Goal: Task Accomplishment & Management: Manage account settings

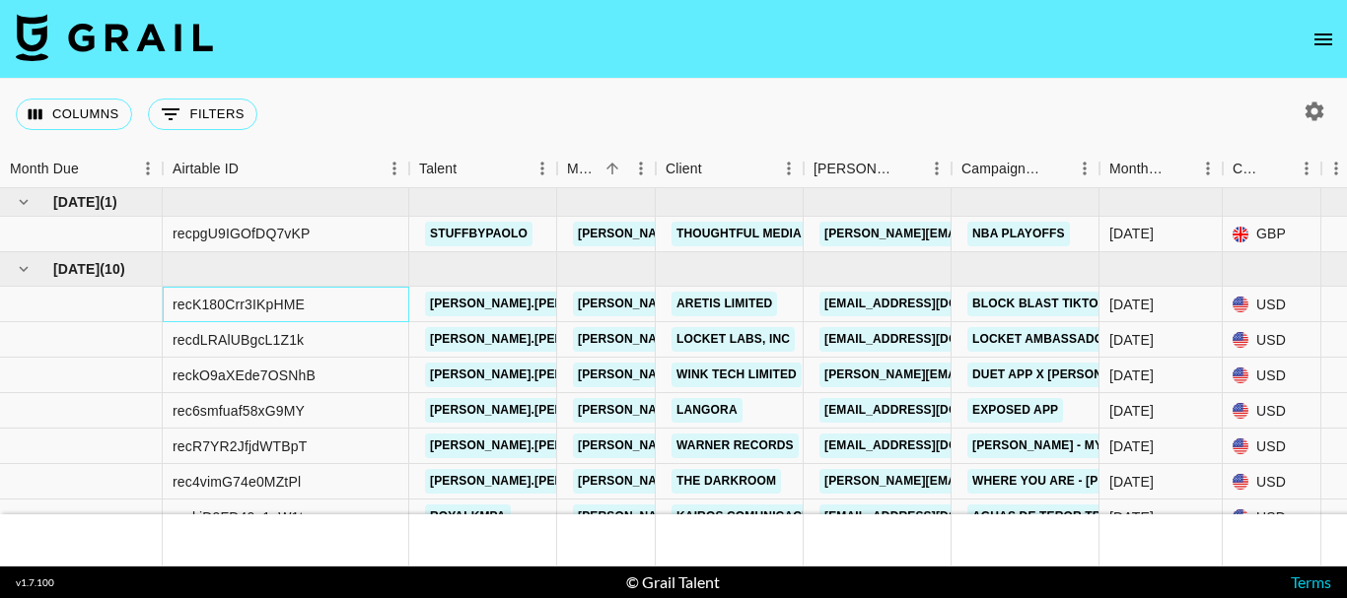
click at [339, 306] on div "recK180Crr3IKpHME" at bounding box center [286, 304] width 246 height 35
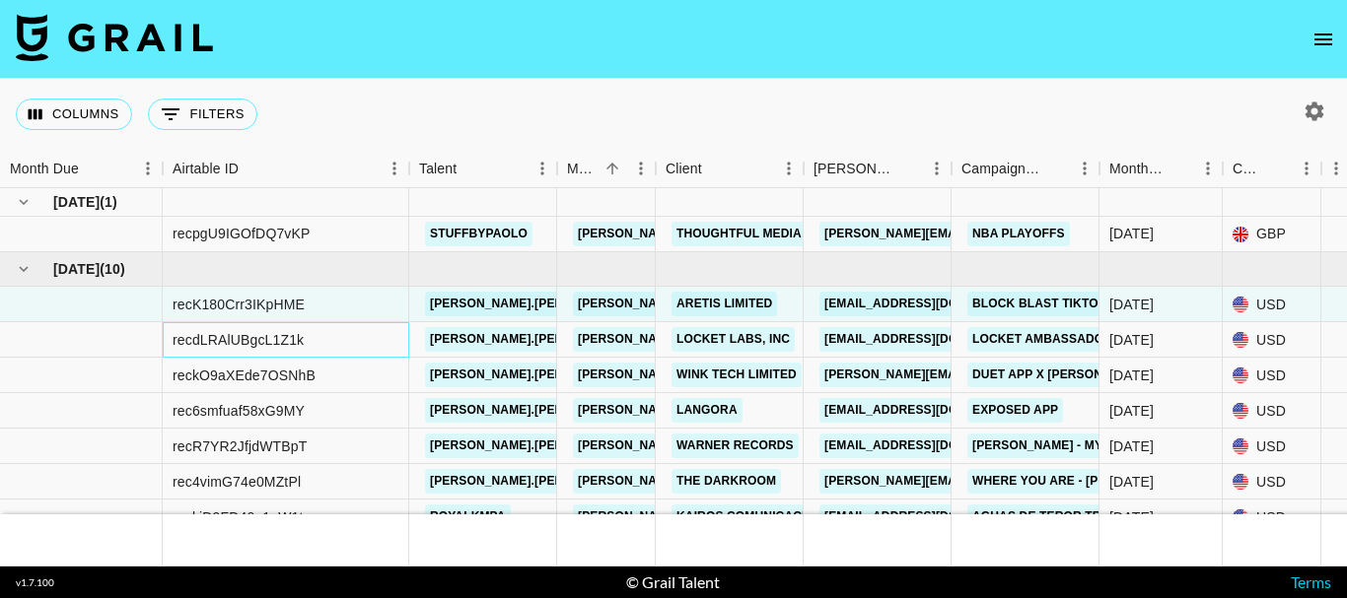
drag, startPoint x: 339, startPoint y: 345, endPoint x: 519, endPoint y: 195, distance: 233.8
click at [339, 344] on div "recdLRAlUBgcL1Z1k" at bounding box center [286, 339] width 246 height 35
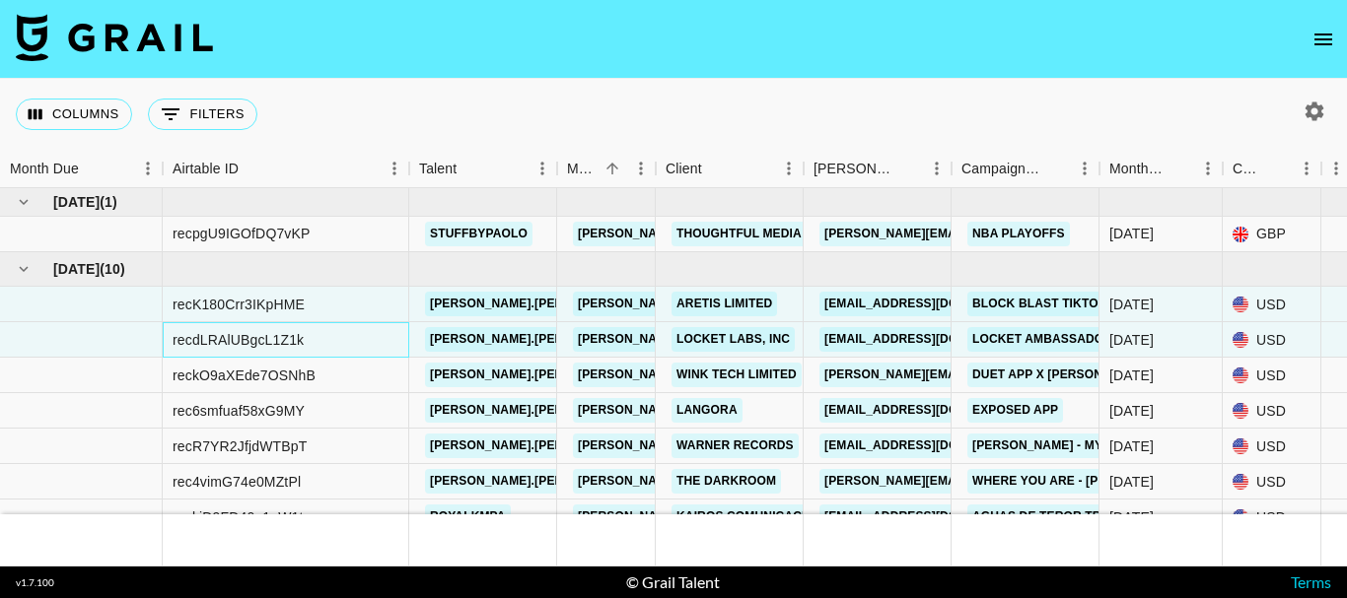
scroll to position [99, 0]
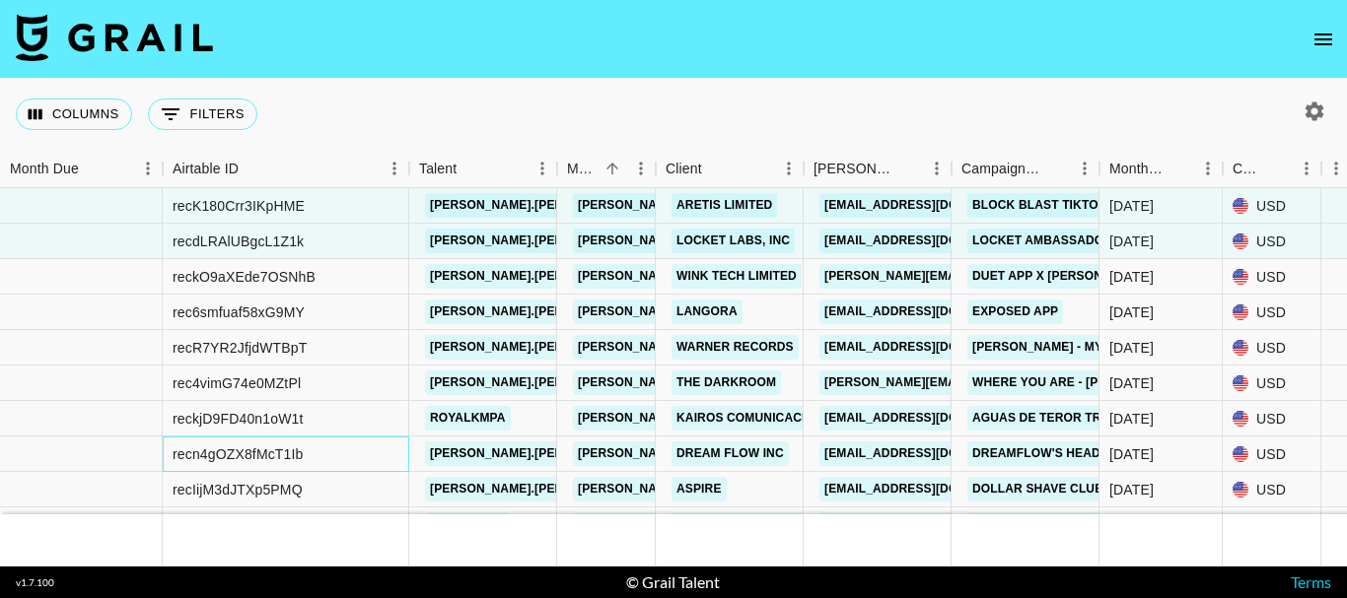
click at [274, 462] on div "recn4gOZX8fMcT1Ib" at bounding box center [238, 455] width 131 height 20
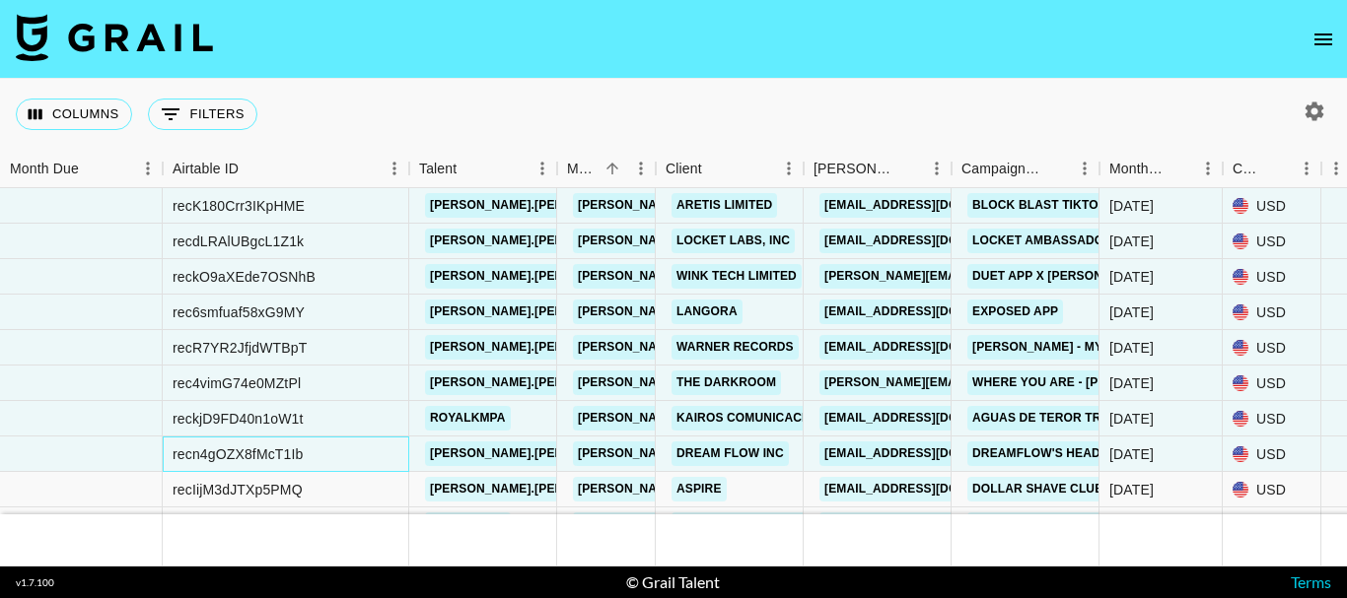
click at [333, 450] on div "recn4gOZX8fMcT1Ib" at bounding box center [286, 454] width 246 height 35
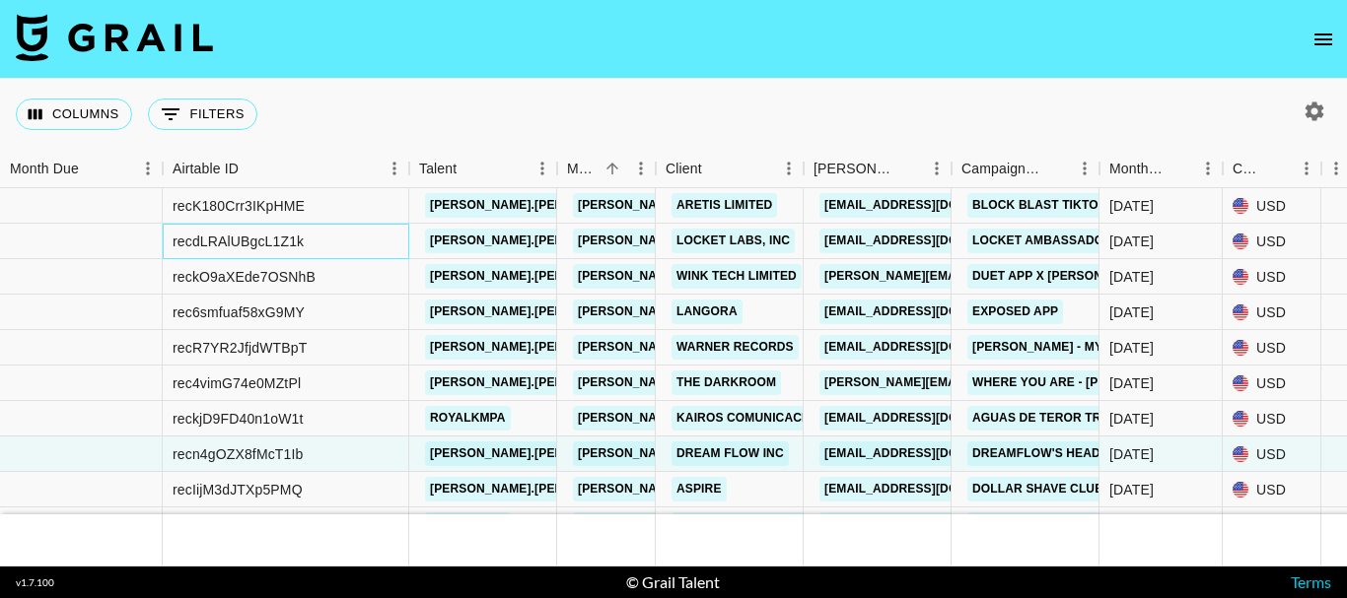
click at [339, 229] on div "recdLRAlUBgcL1Z1k" at bounding box center [286, 241] width 246 height 35
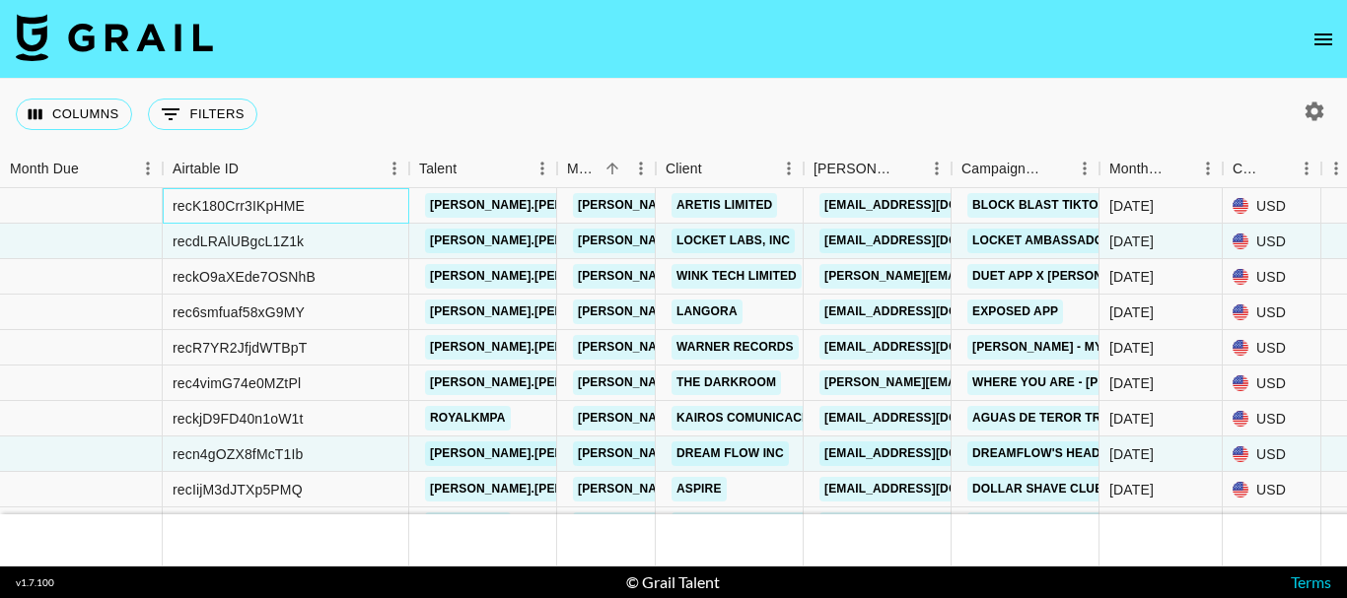
click at [347, 199] on div "recK180Crr3IKpHME" at bounding box center [286, 205] width 246 height 35
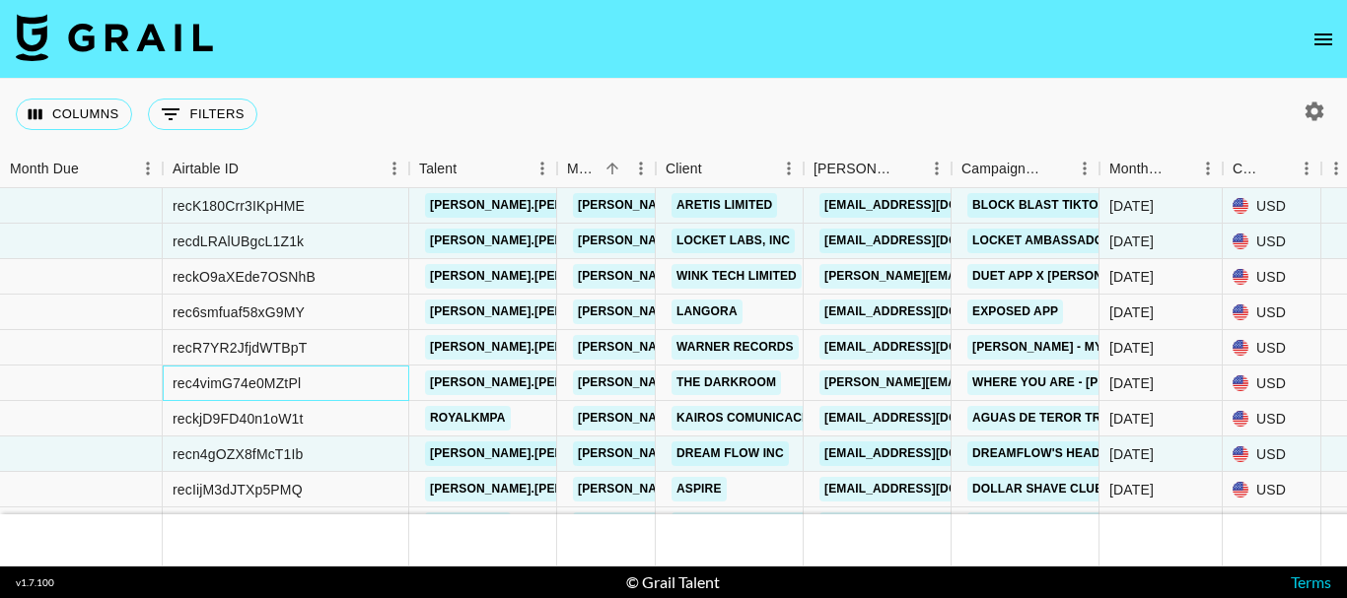
click at [241, 383] on div "rec4vimG74e0MZtPl" at bounding box center [237, 384] width 128 height 20
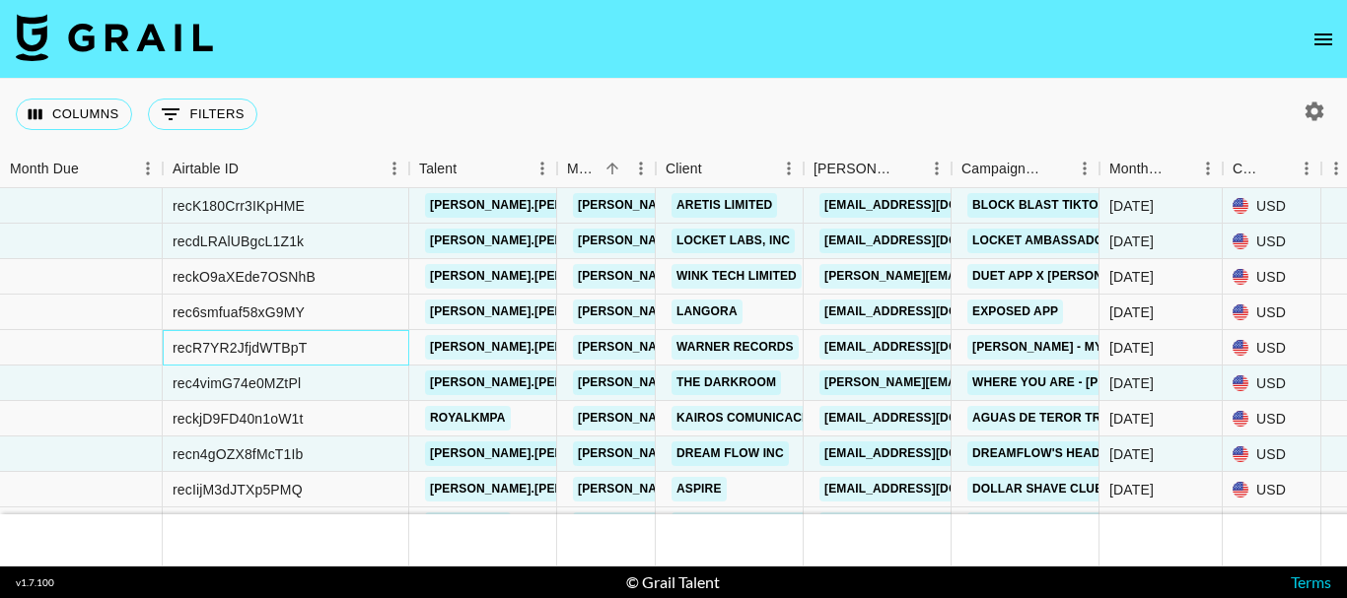
click at [261, 349] on div "recR7YR2JfjdWTBpT" at bounding box center [240, 348] width 134 height 20
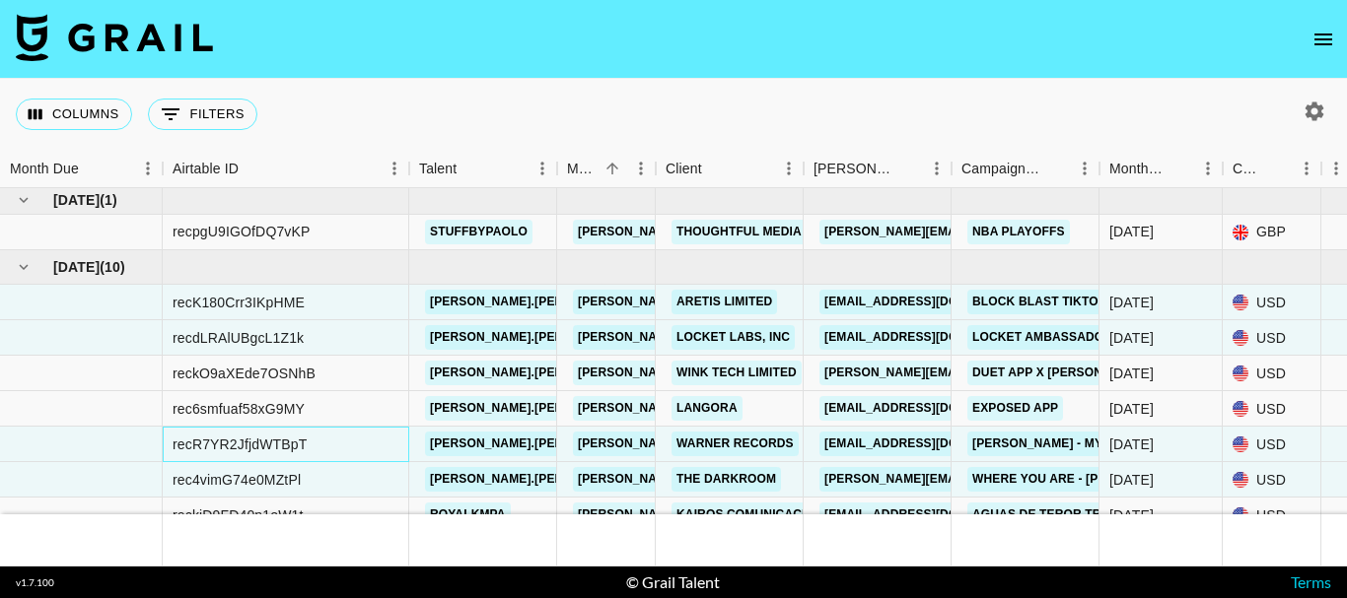
scroll to position [0, 0]
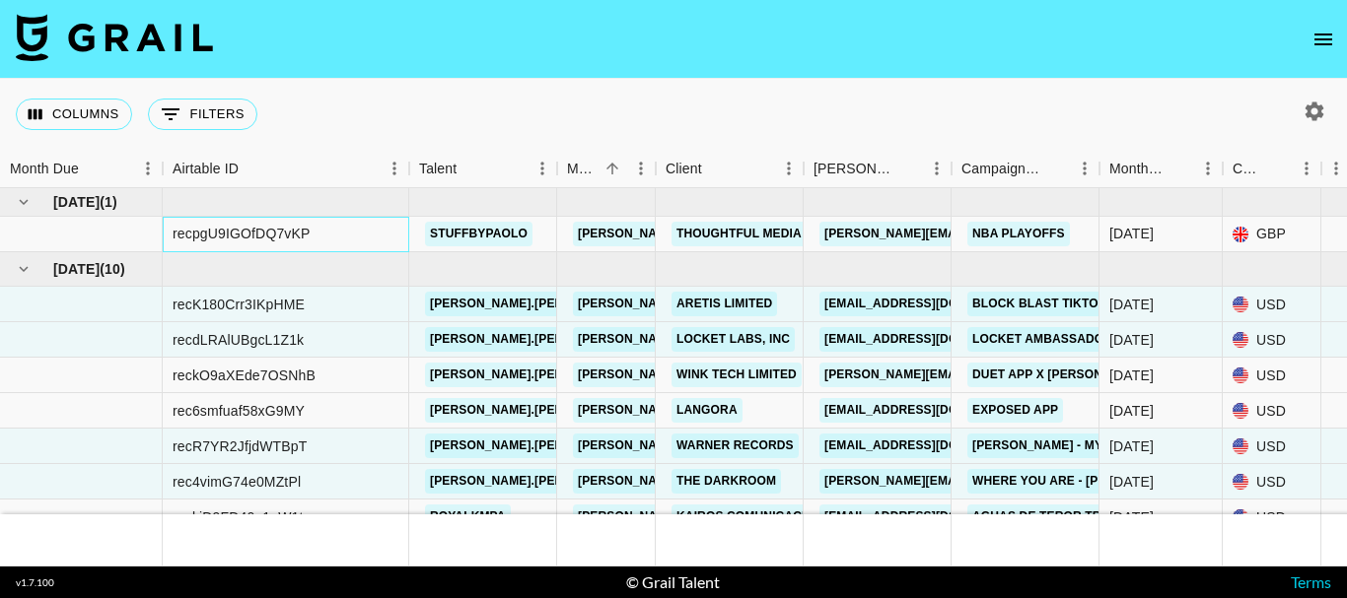
click at [310, 237] on div "recpgU9IGOfDQ7vKP" at bounding box center [242, 234] width 138 height 20
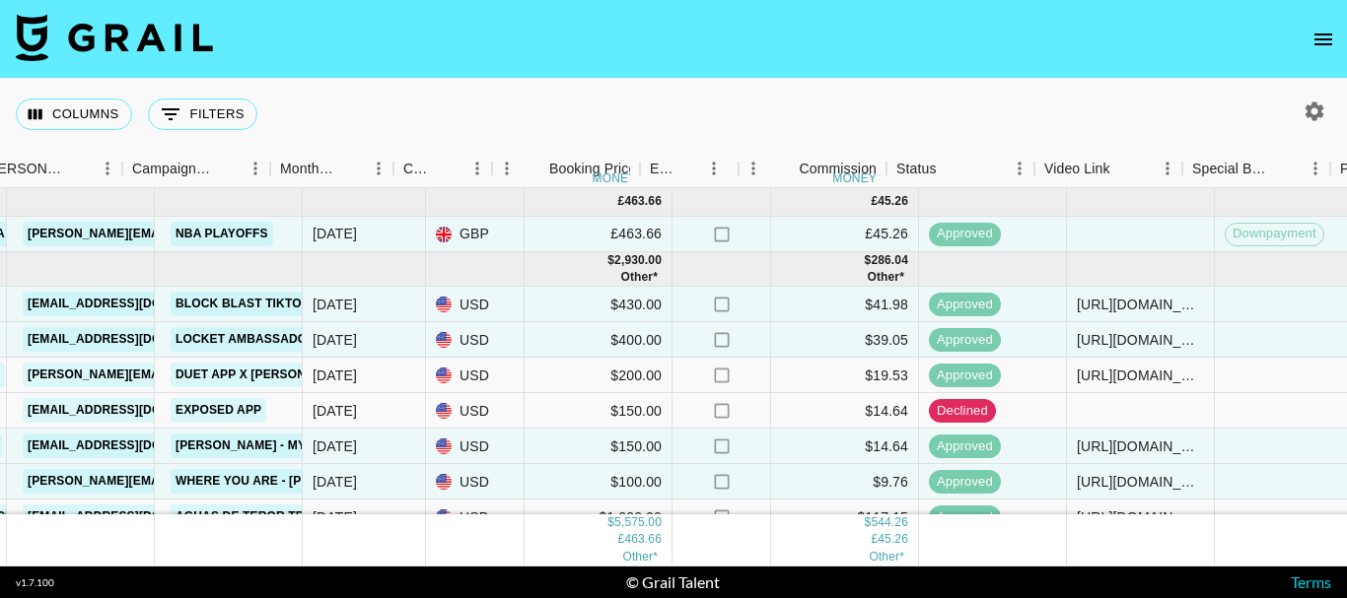
scroll to position [0, 829]
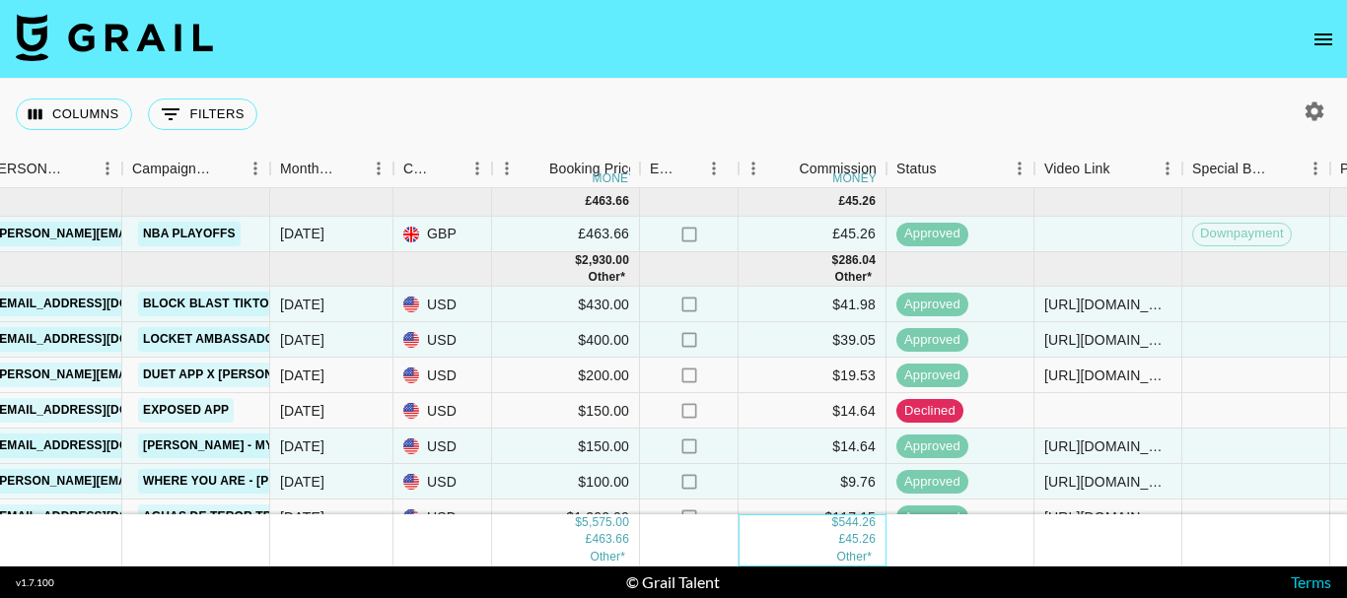
drag, startPoint x: 866, startPoint y: 534, endPoint x: 838, endPoint y: 540, distance: 28.2
click at [861, 550] on span "Other*" at bounding box center [853, 557] width 35 height 14
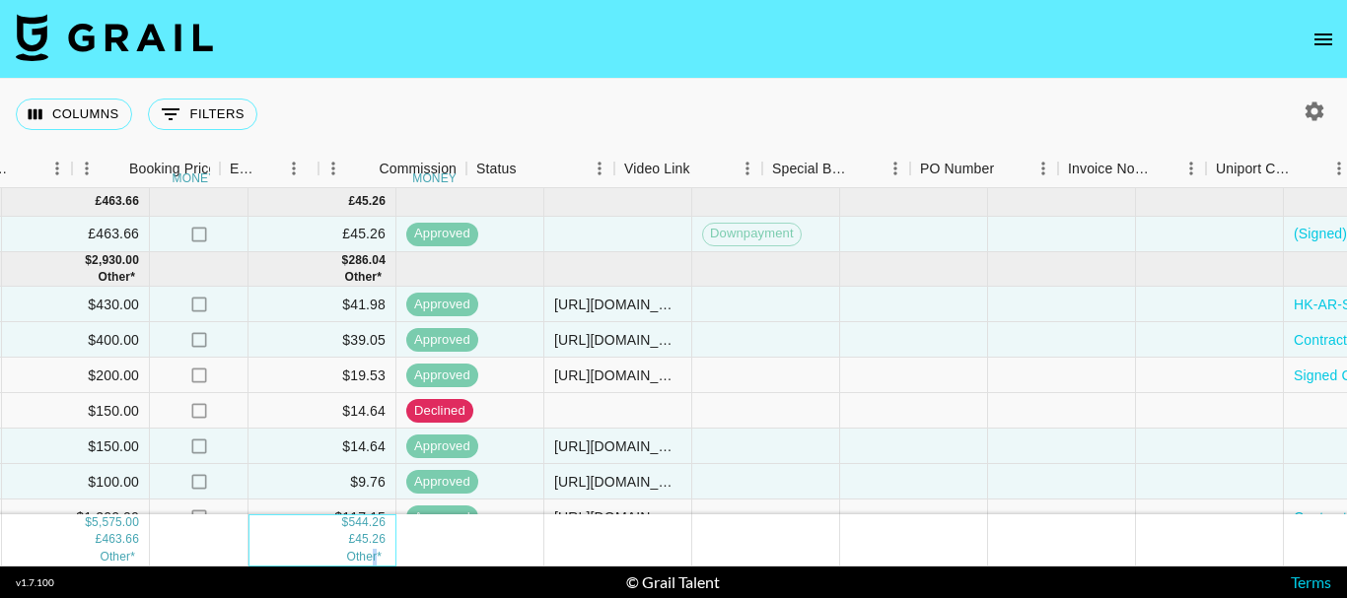
scroll to position [0, 1148]
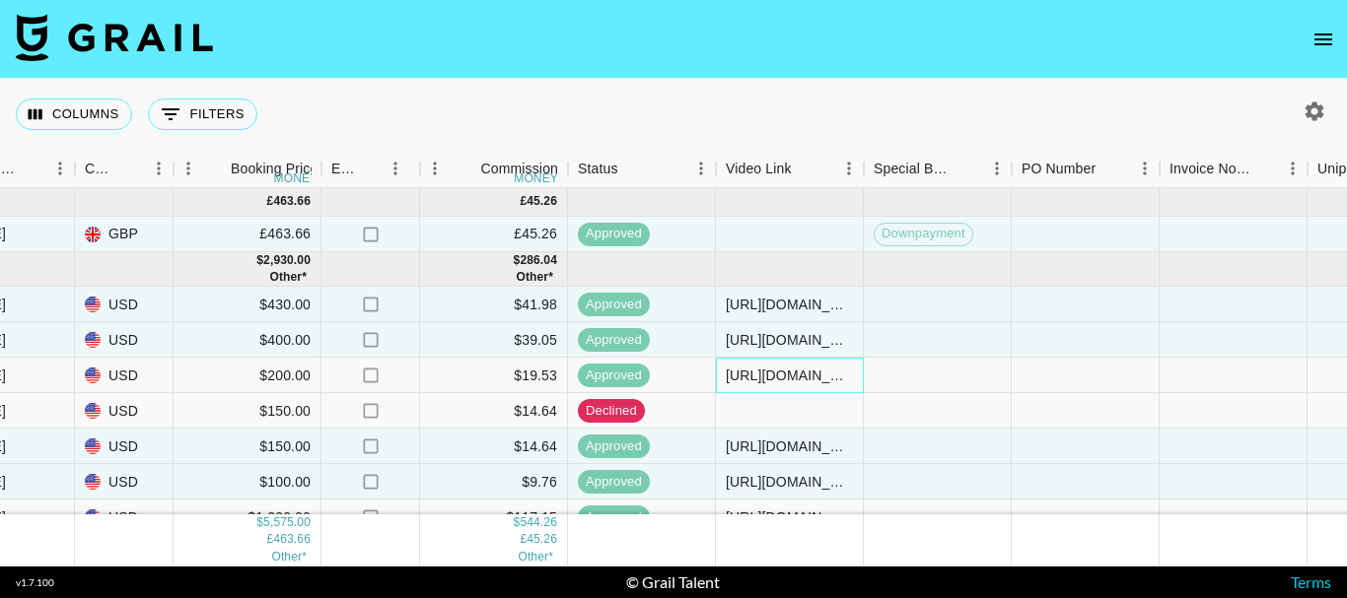
click at [799, 383] on div "[URL][DOMAIN_NAME][PERSON_NAME]" at bounding box center [789, 376] width 127 height 20
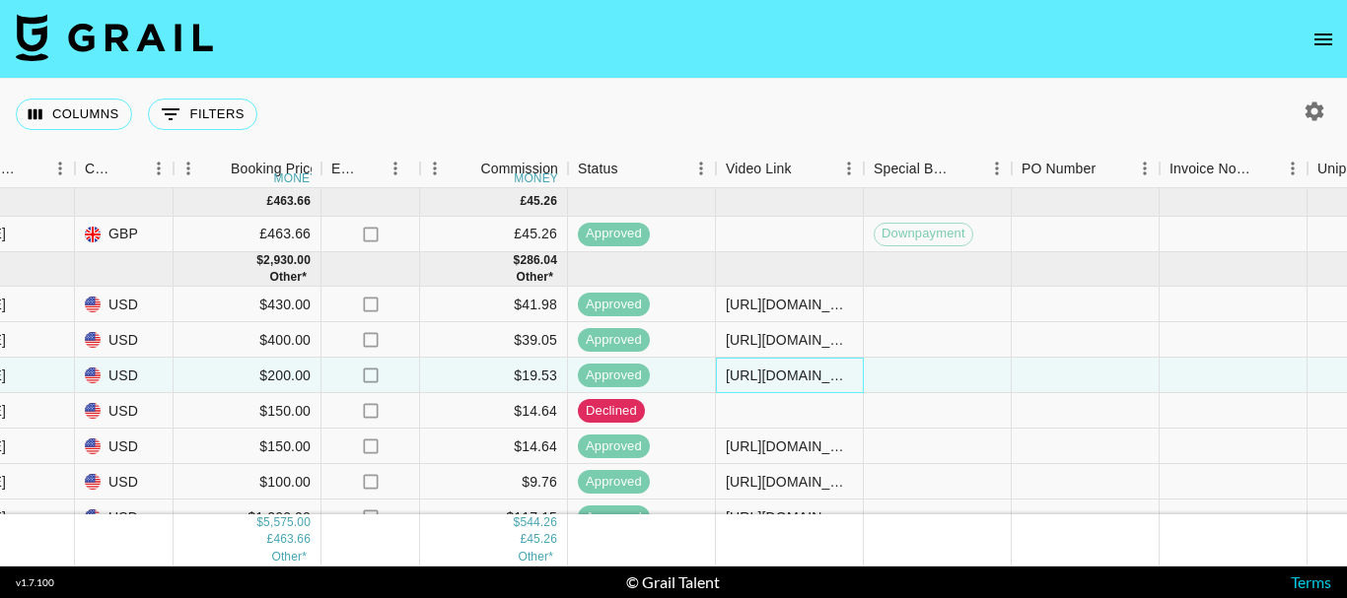
click at [805, 370] on div "[URL][DOMAIN_NAME][PERSON_NAME]" at bounding box center [789, 376] width 127 height 20
click at [805, 369] on div "[URL][DOMAIN_NAME][PERSON_NAME]" at bounding box center [789, 376] width 127 height 20
click at [805, 369] on input "[URL][DOMAIN_NAME][PERSON_NAME]" at bounding box center [789, 376] width 145 height 16
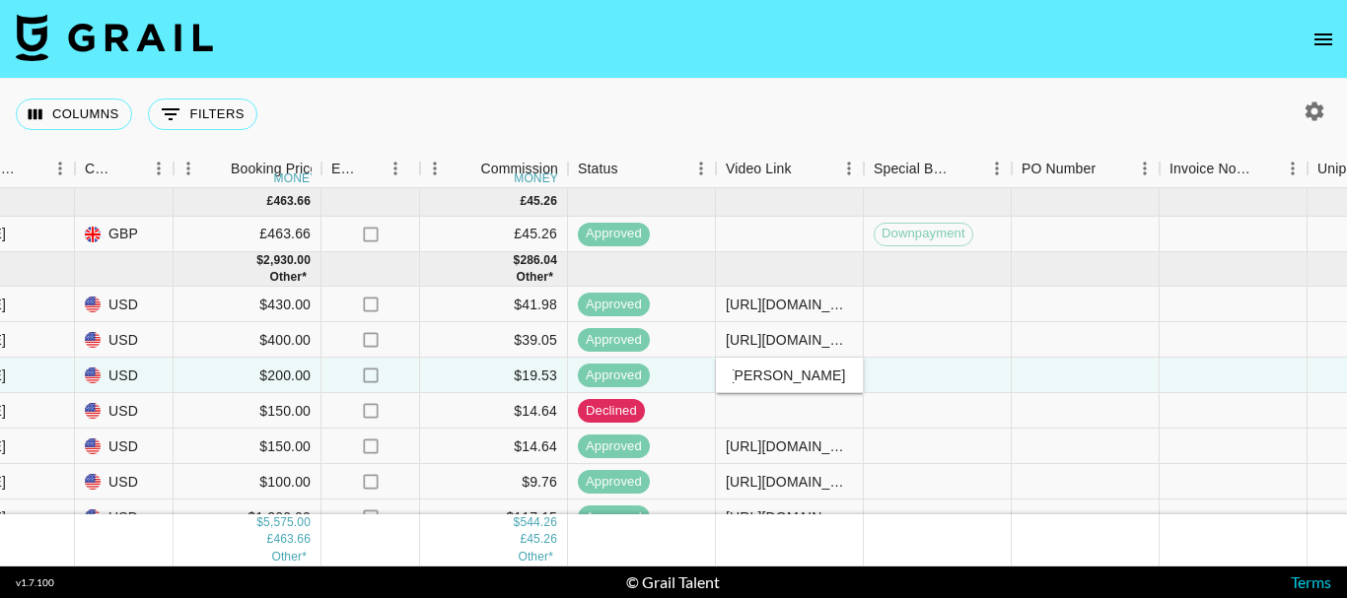
click at [805, 369] on input "[URL][DOMAIN_NAME][PERSON_NAME]" at bounding box center [789, 376] width 145 height 16
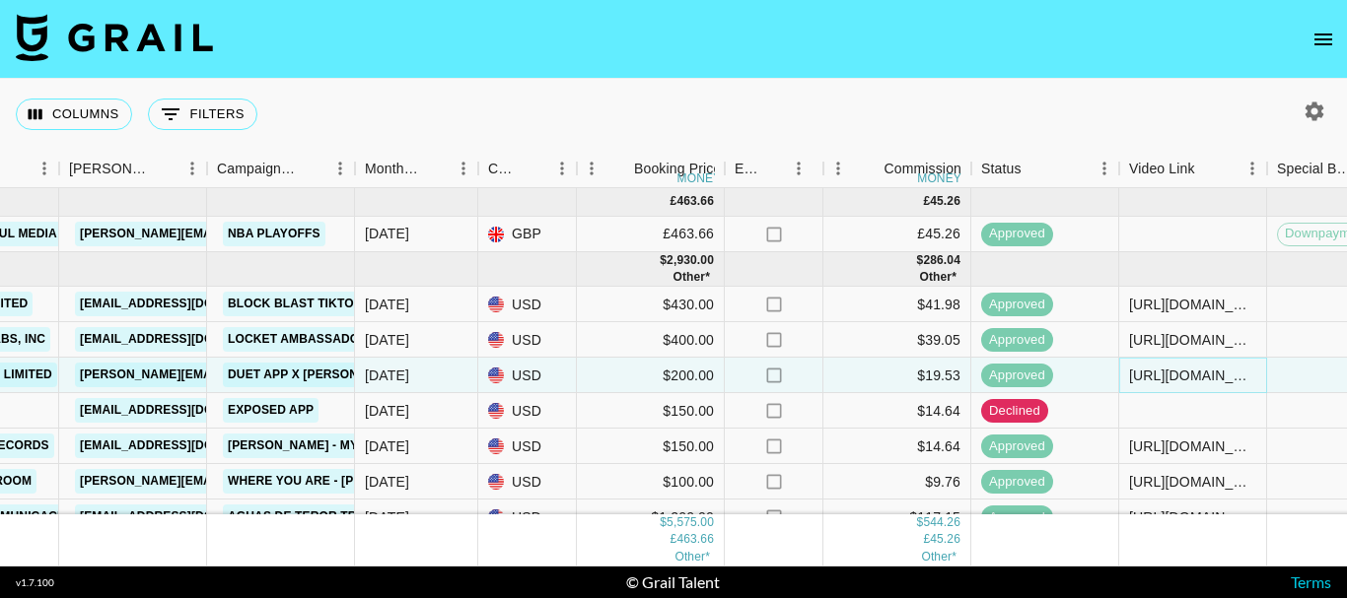
scroll to position [99, 744]
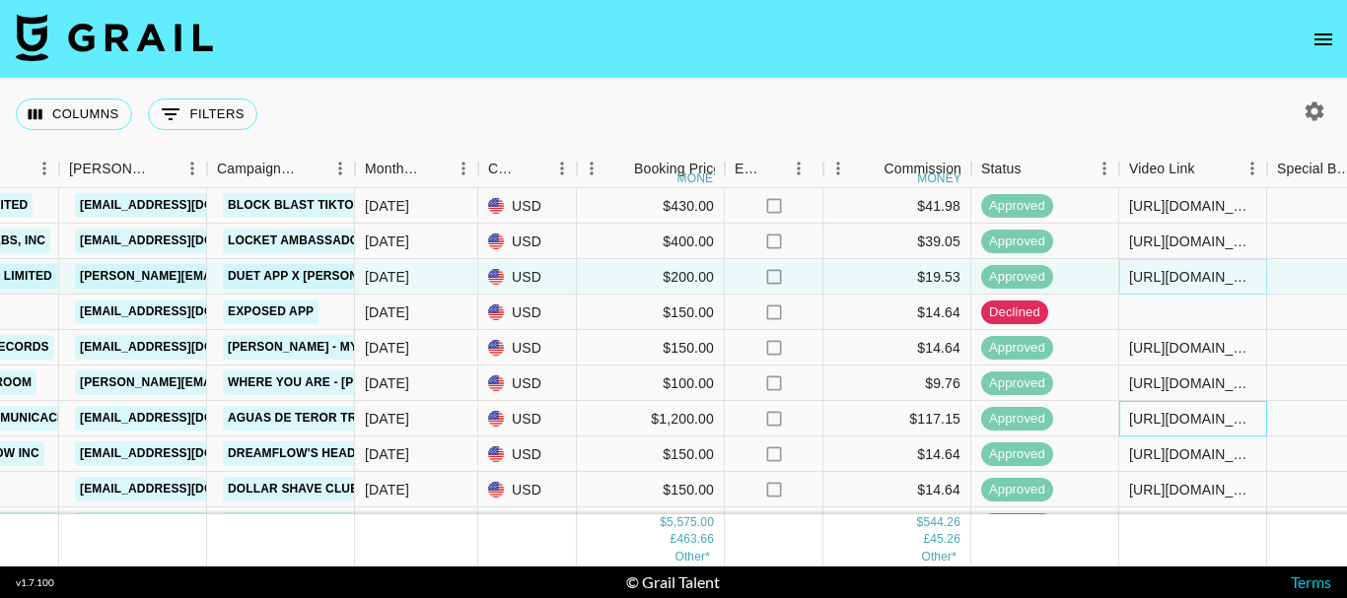
click at [1177, 427] on div "[URL][DOMAIN_NAME]" at bounding box center [1192, 419] width 127 height 20
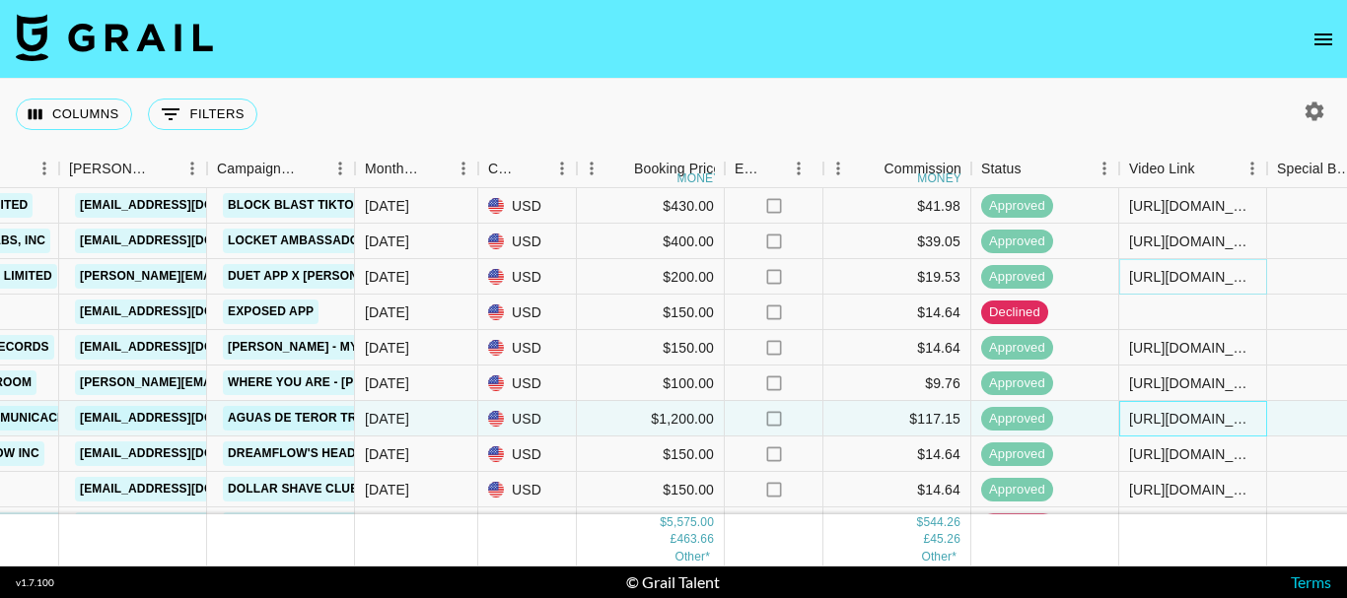
click at [1175, 417] on div "[URL][DOMAIN_NAME]" at bounding box center [1192, 419] width 127 height 20
click at [1175, 417] on input "[URL][DOMAIN_NAME]" at bounding box center [1192, 419] width 145 height 16
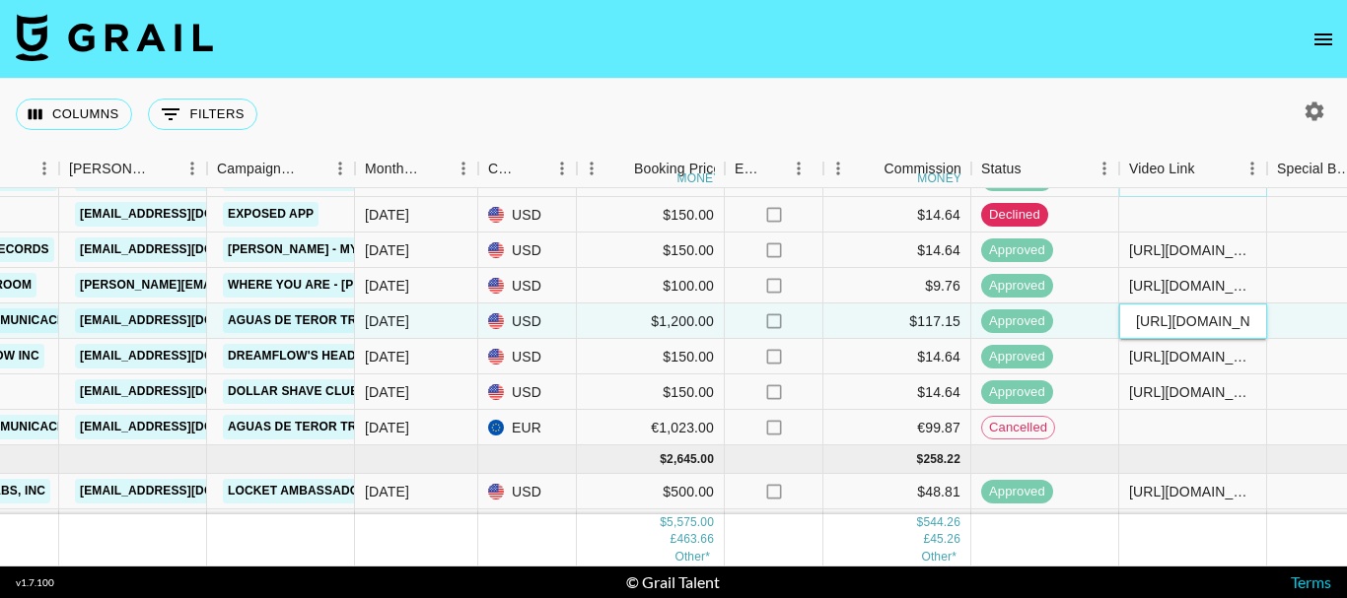
scroll to position [197, 744]
click at [1160, 398] on div "[URL][DOMAIN_NAME][PERSON_NAME]" at bounding box center [1192, 392] width 127 height 20
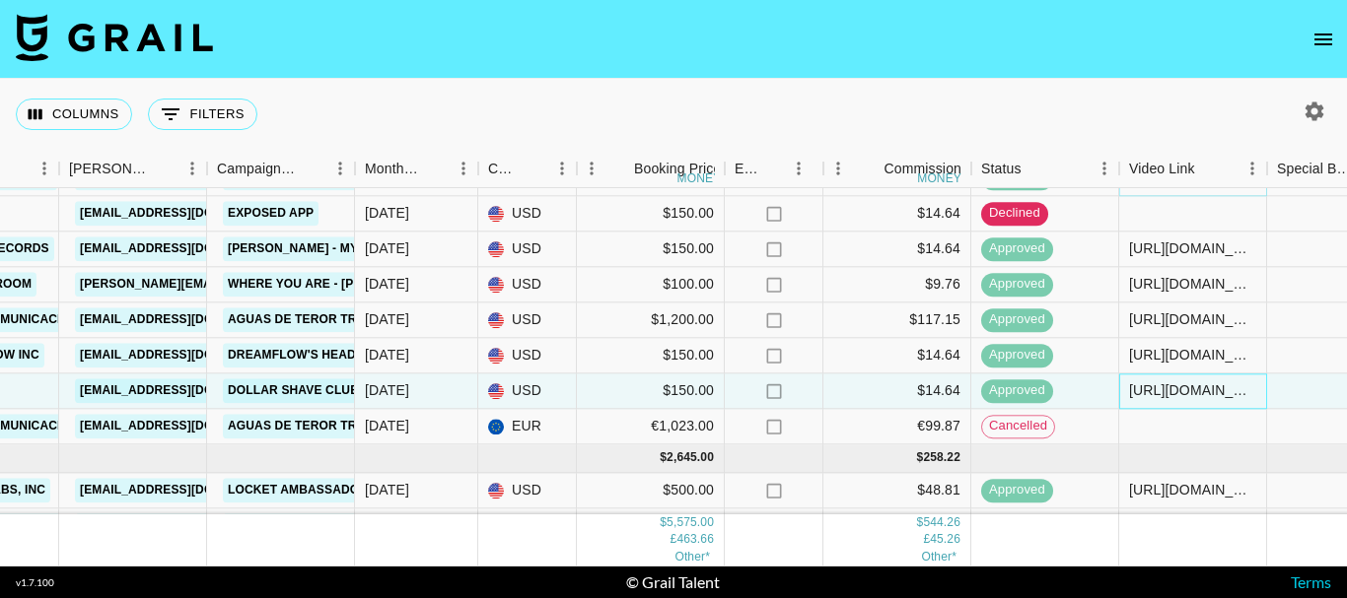
click at [1159, 396] on div "[URL][DOMAIN_NAME][PERSON_NAME]" at bounding box center [1192, 392] width 127 height 20
click at [1159, 395] on div "[URL][DOMAIN_NAME][PERSON_NAME]" at bounding box center [1192, 392] width 145 height 20
click at [1159, 395] on input "[URL][DOMAIN_NAME][PERSON_NAME]" at bounding box center [1192, 391] width 145 height 16
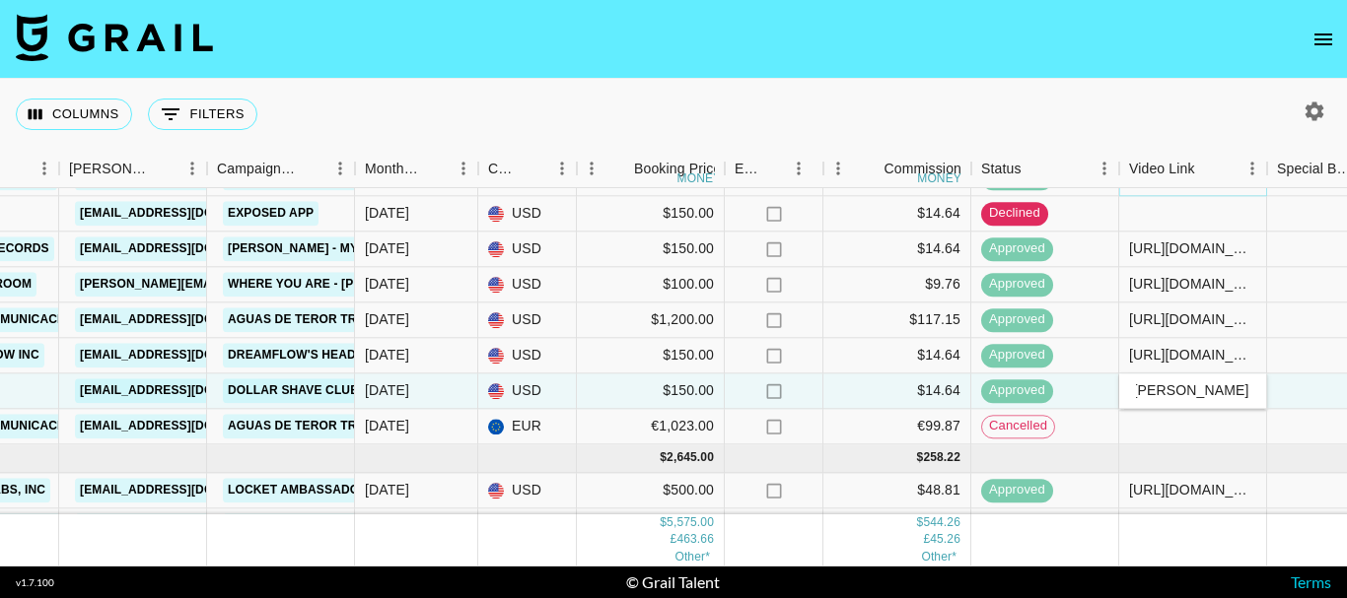
click at [1159, 395] on input "[URL][DOMAIN_NAME][PERSON_NAME]" at bounding box center [1192, 391] width 145 height 16
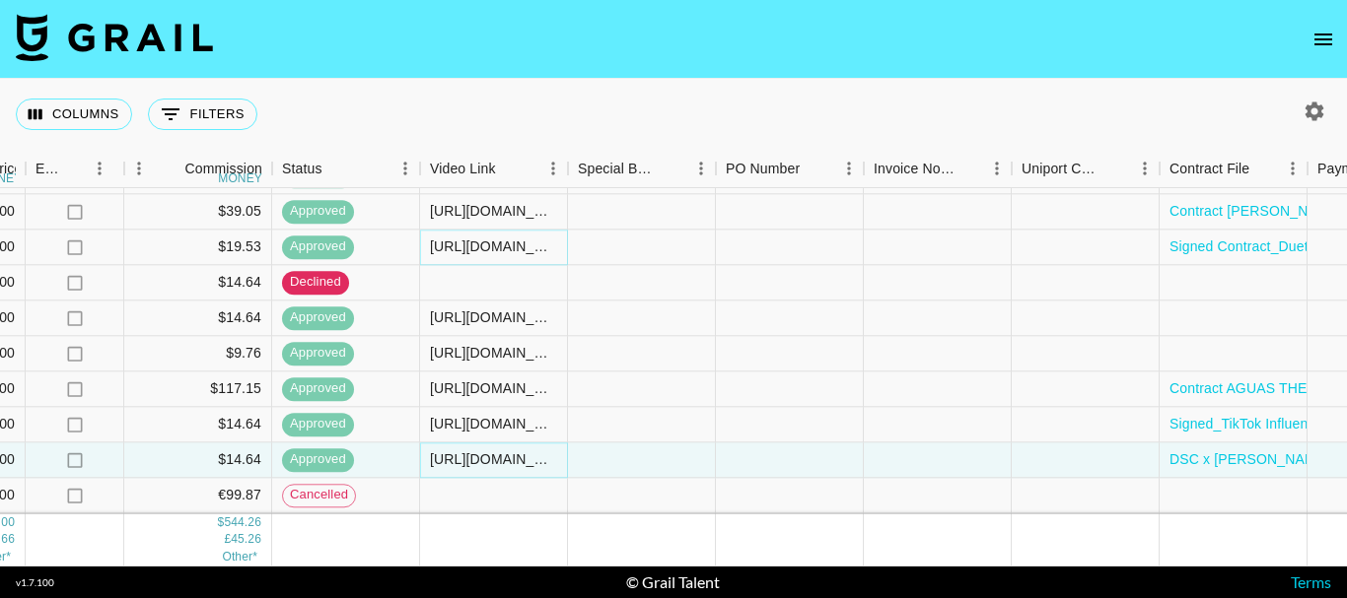
scroll to position [0, 1443]
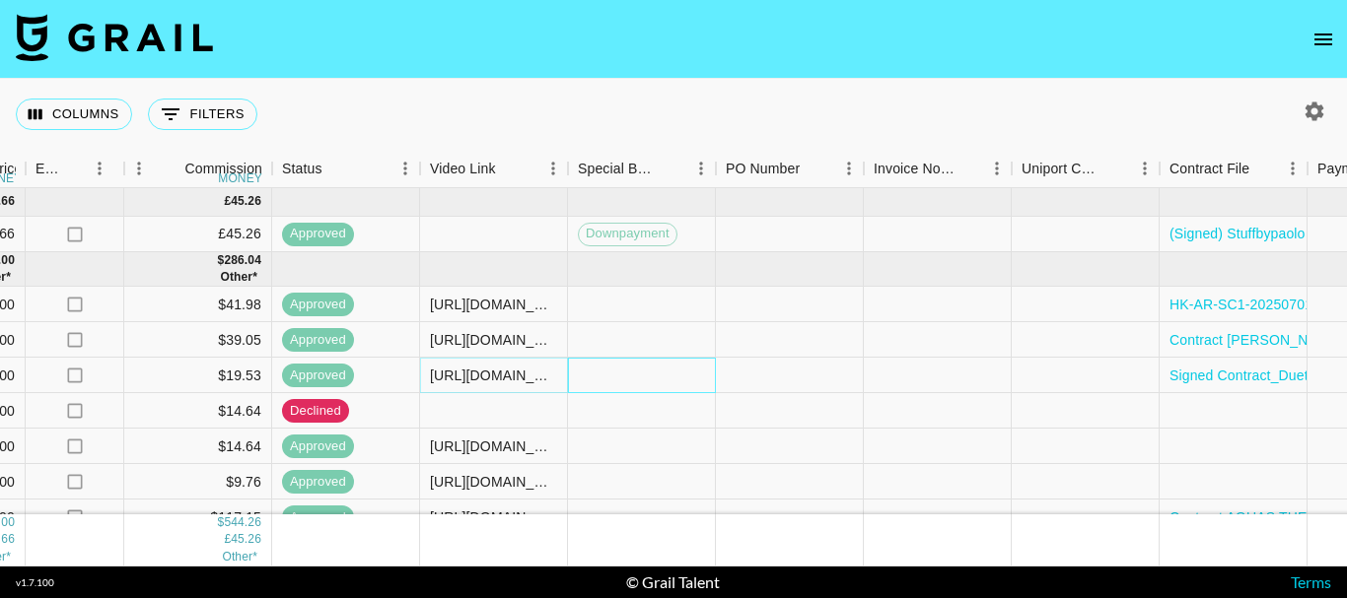
click at [605, 382] on div at bounding box center [642, 375] width 148 height 35
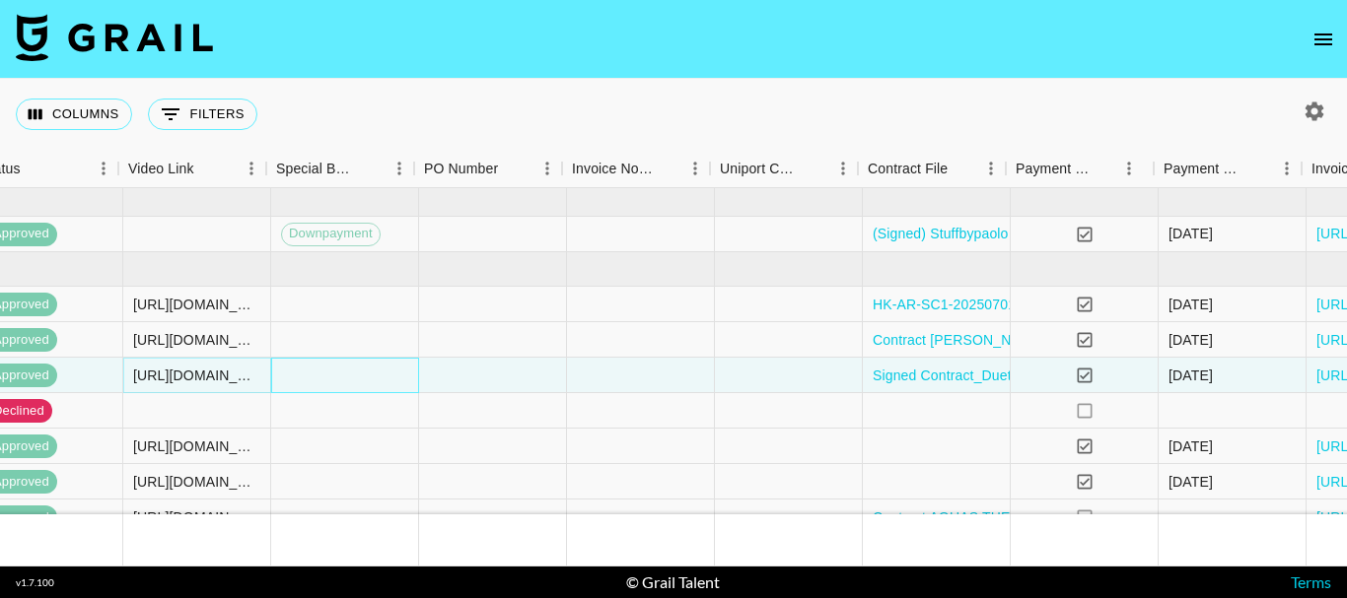
scroll to position [0, 1941]
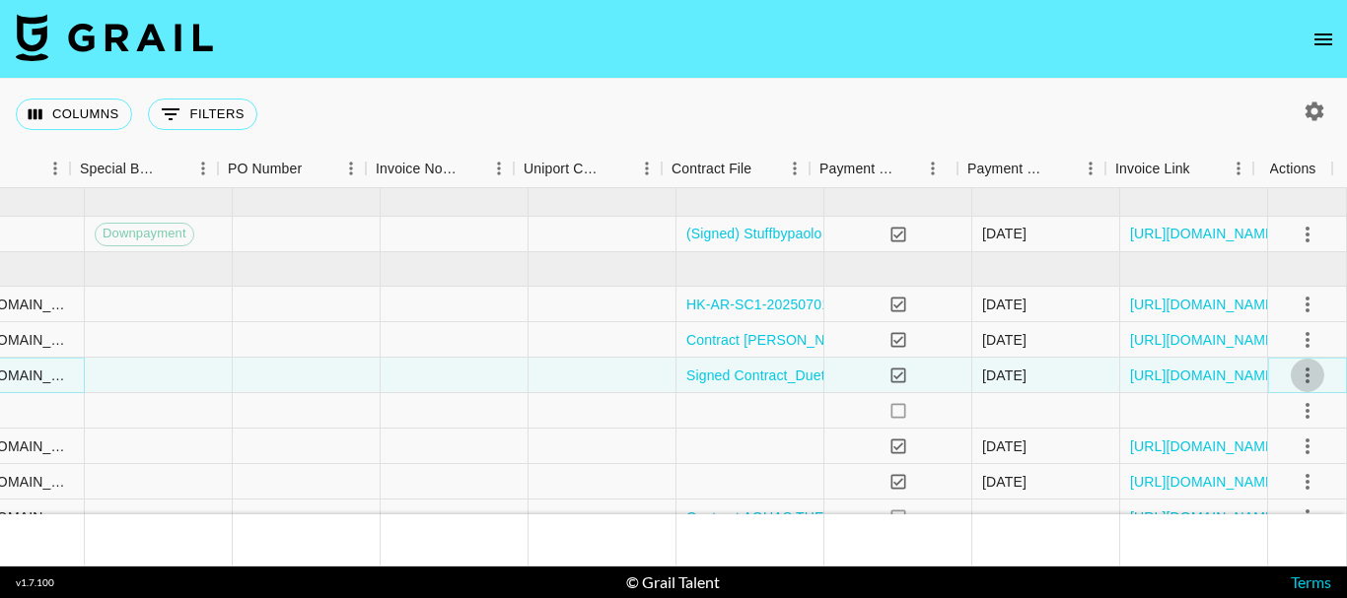
click at [1298, 374] on icon "select merge strategy" at bounding box center [1307, 376] width 24 height 24
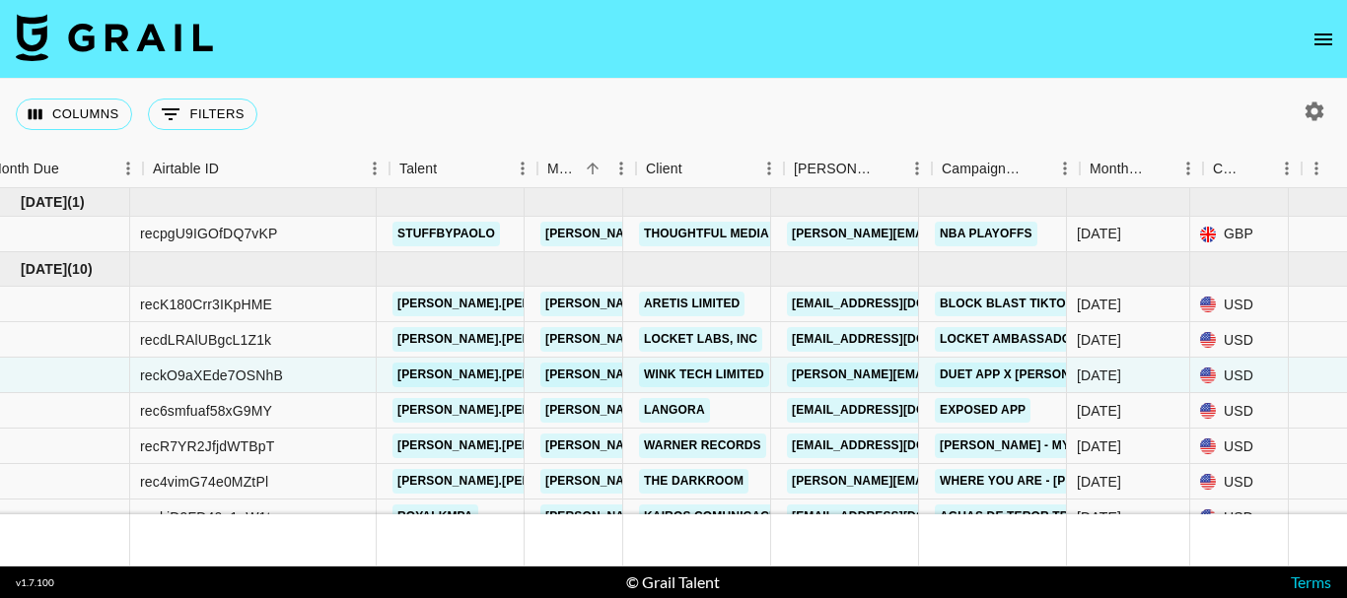
scroll to position [0, 0]
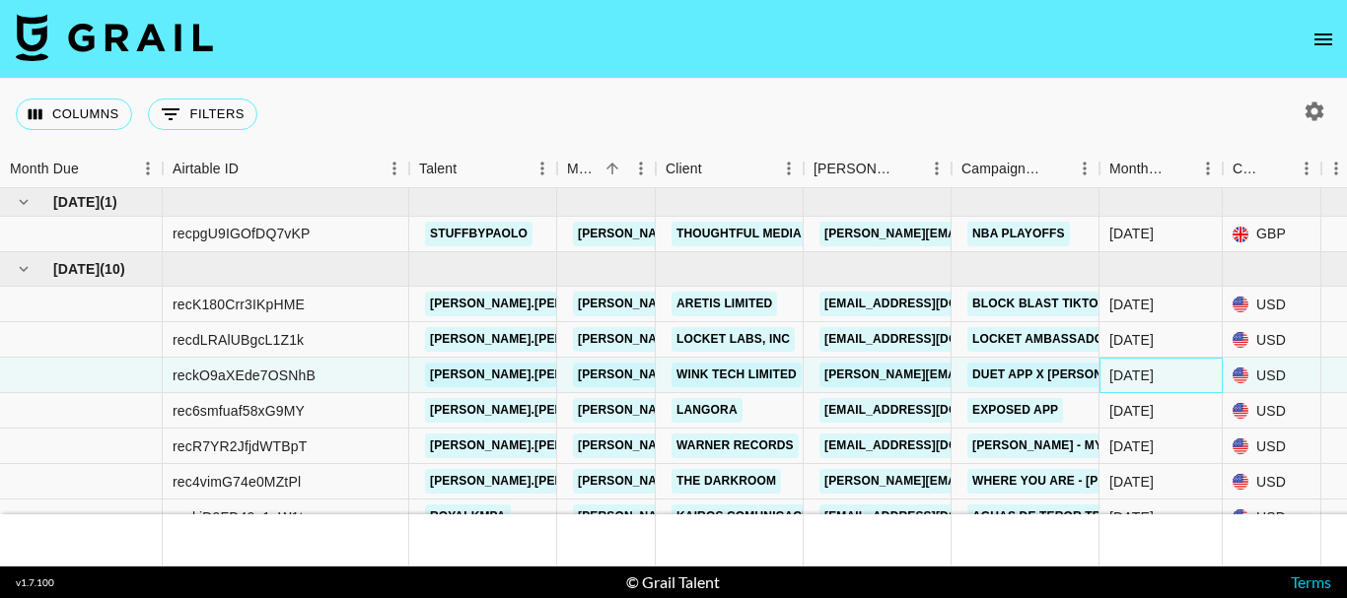
drag, startPoint x: 149, startPoint y: 369, endPoint x: 1154, endPoint y: 374, distance: 1005.6
click at [1154, 374] on div "[DATE]" at bounding box center [1160, 375] width 123 height 35
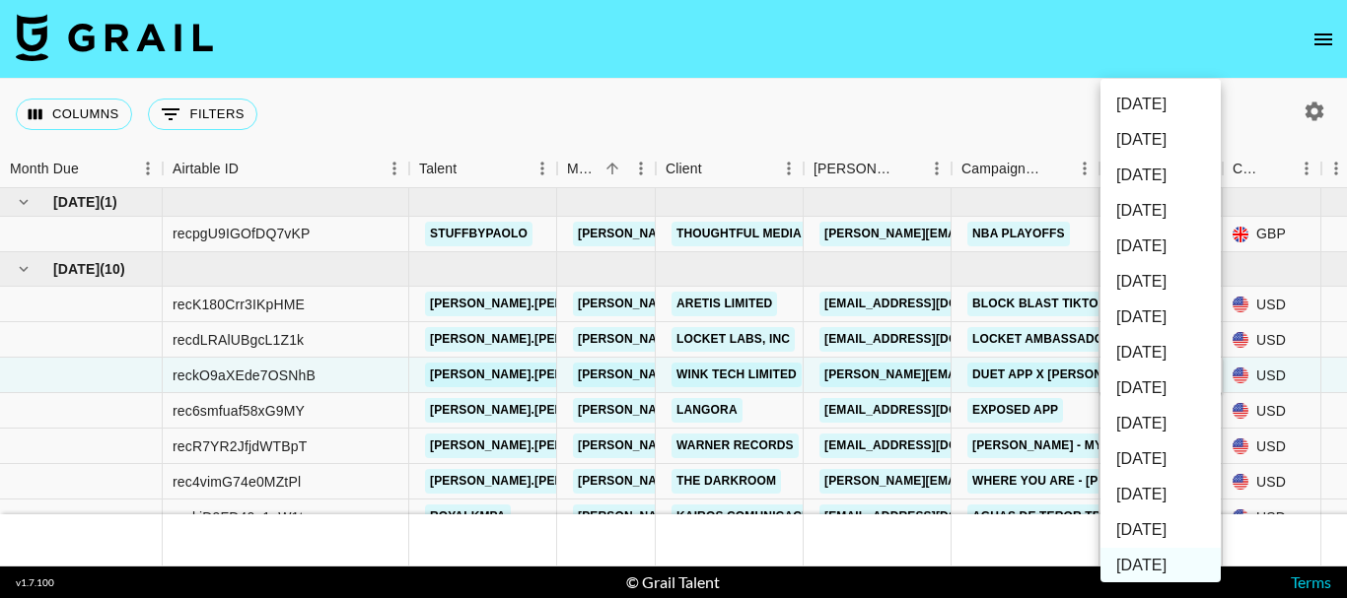
scroll to position [1, 0]
click at [1146, 518] on li "[DATE]" at bounding box center [1160, 529] width 120 height 35
type input "[DATE]"
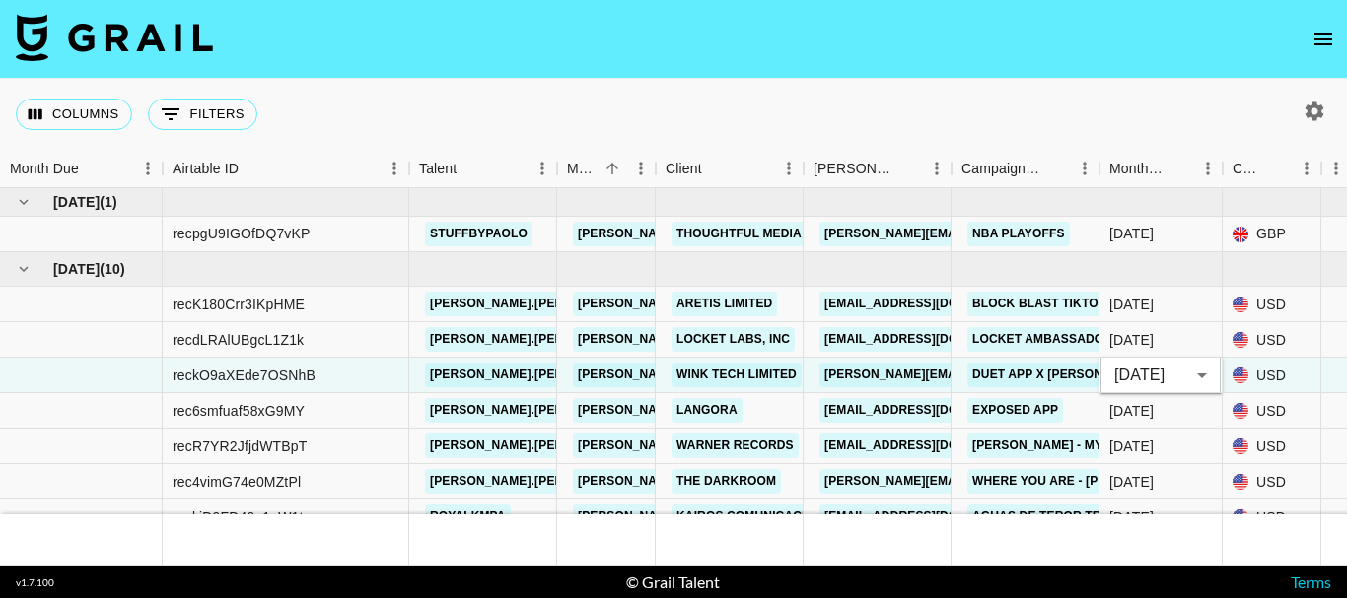
click at [538, 93] on div "Columns 0 Filters + Booking" at bounding box center [673, 114] width 1347 height 71
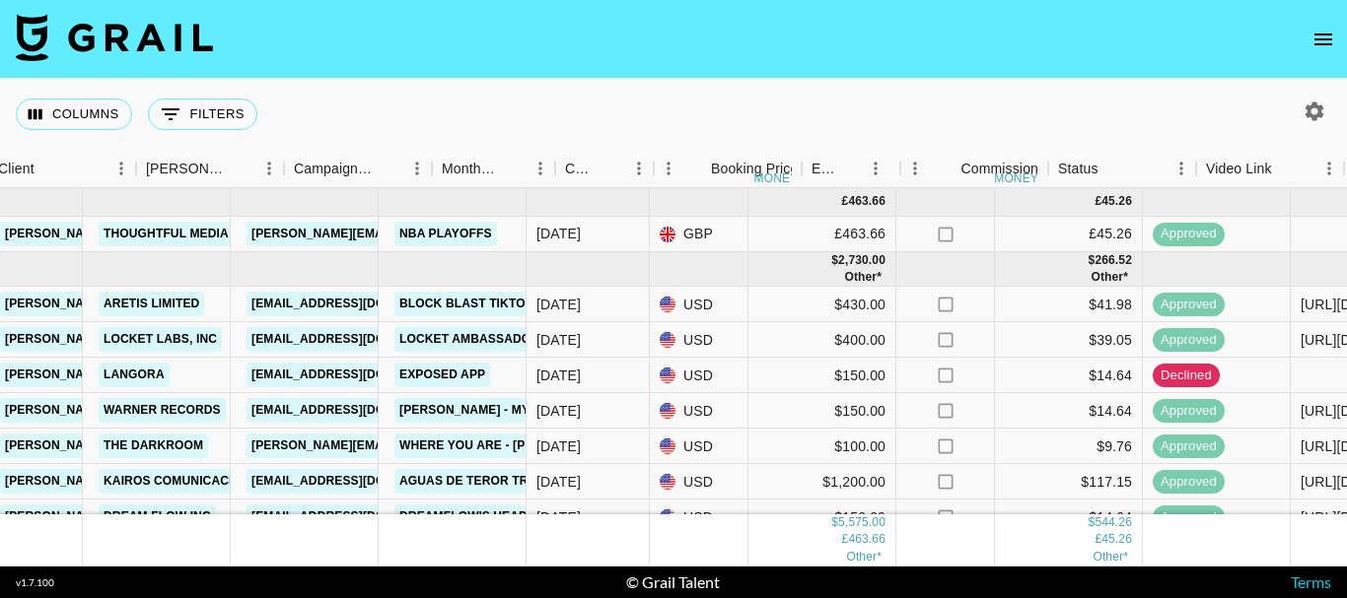
scroll to position [0, 679]
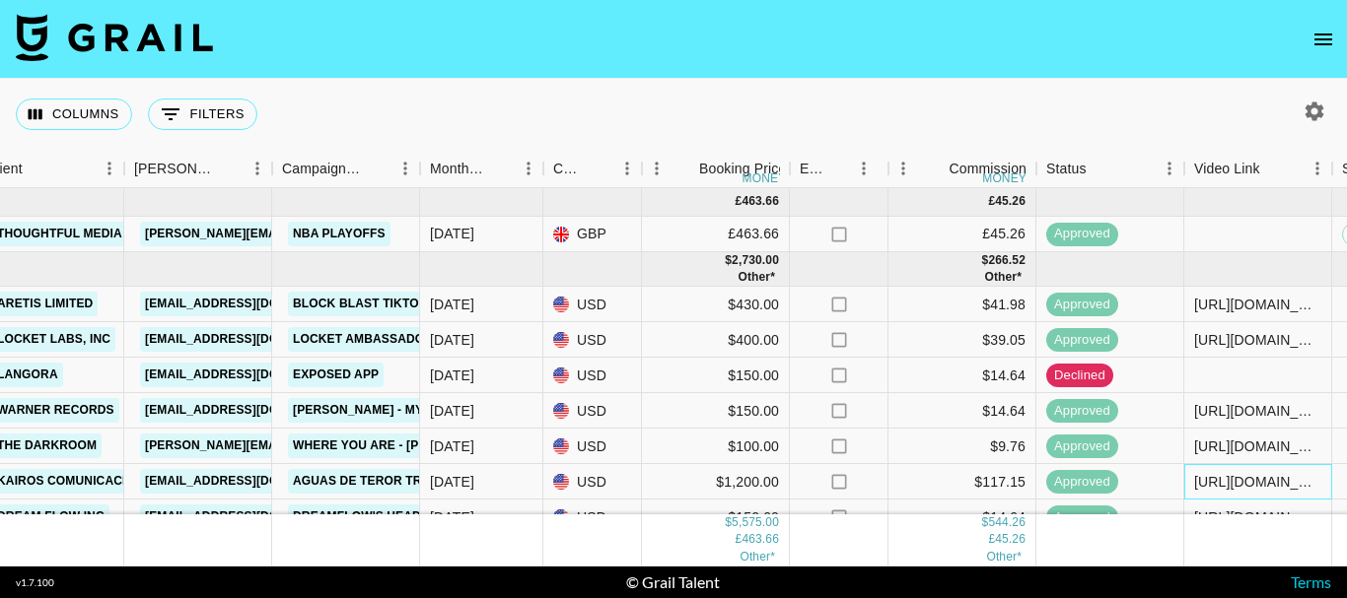
click at [1227, 484] on div "[URL][DOMAIN_NAME]" at bounding box center [1257, 482] width 127 height 20
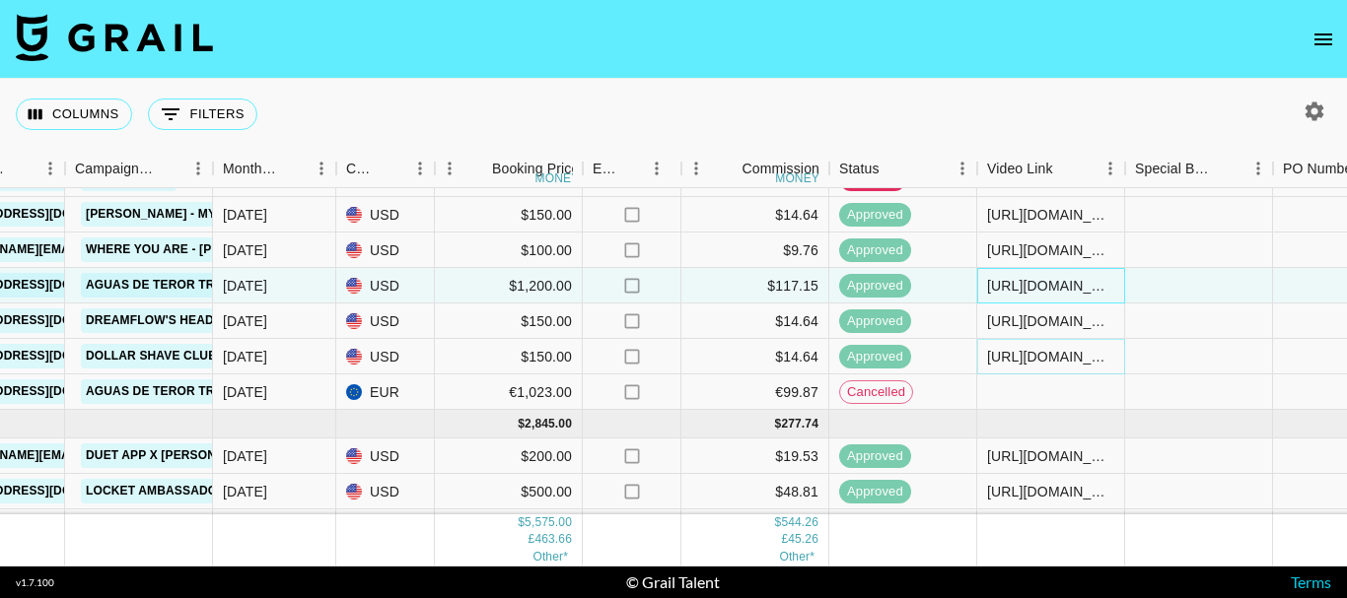
scroll to position [197, 886]
click at [308, 282] on div "[DATE]" at bounding box center [274, 284] width 123 height 35
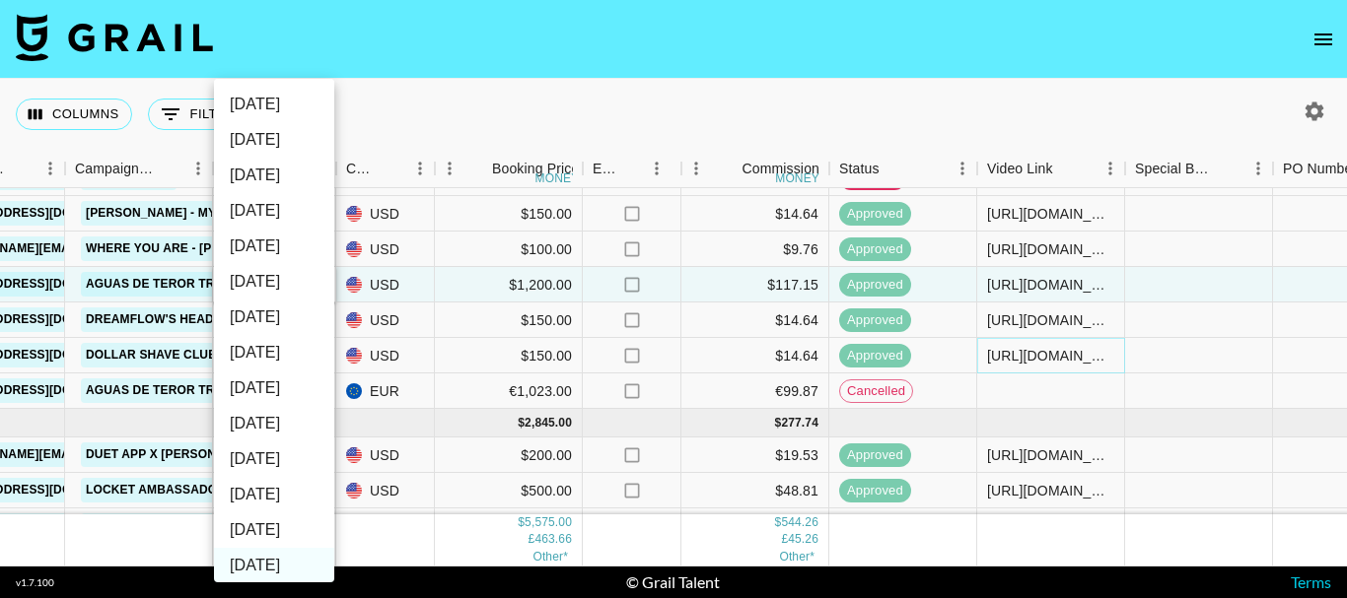
scroll to position [1, 0]
click at [276, 524] on li "[DATE]" at bounding box center [274, 529] width 120 height 35
type input "[DATE]"
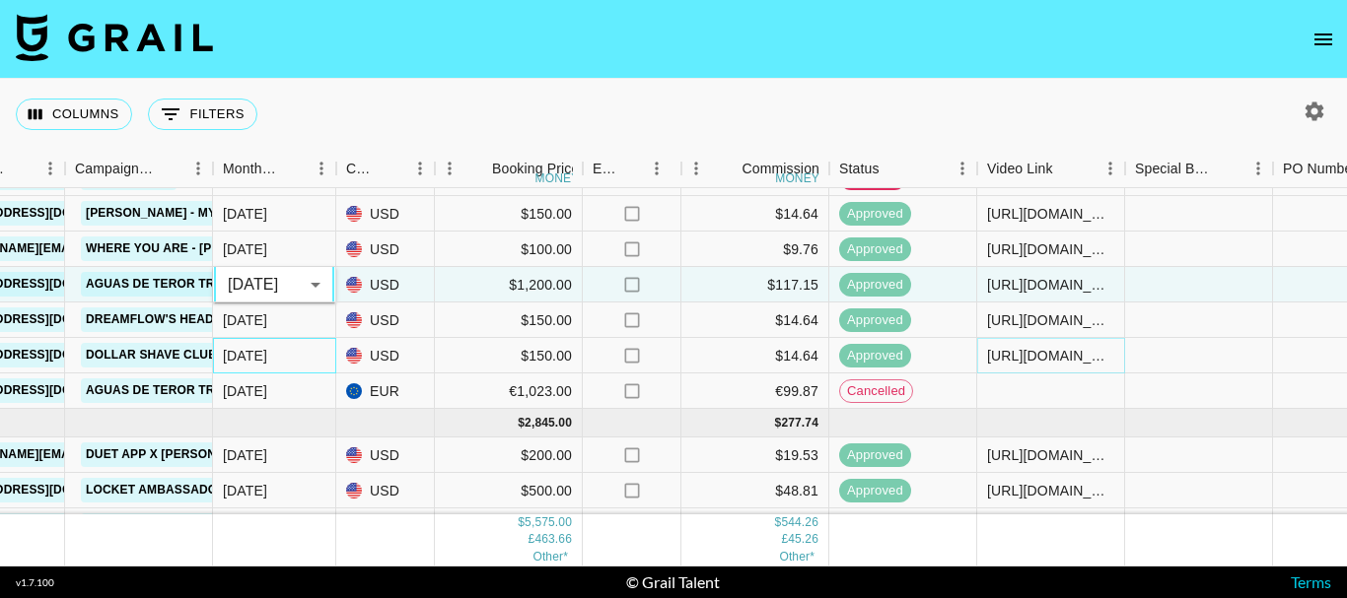
click at [284, 355] on div "[DATE]" at bounding box center [274, 355] width 123 height 35
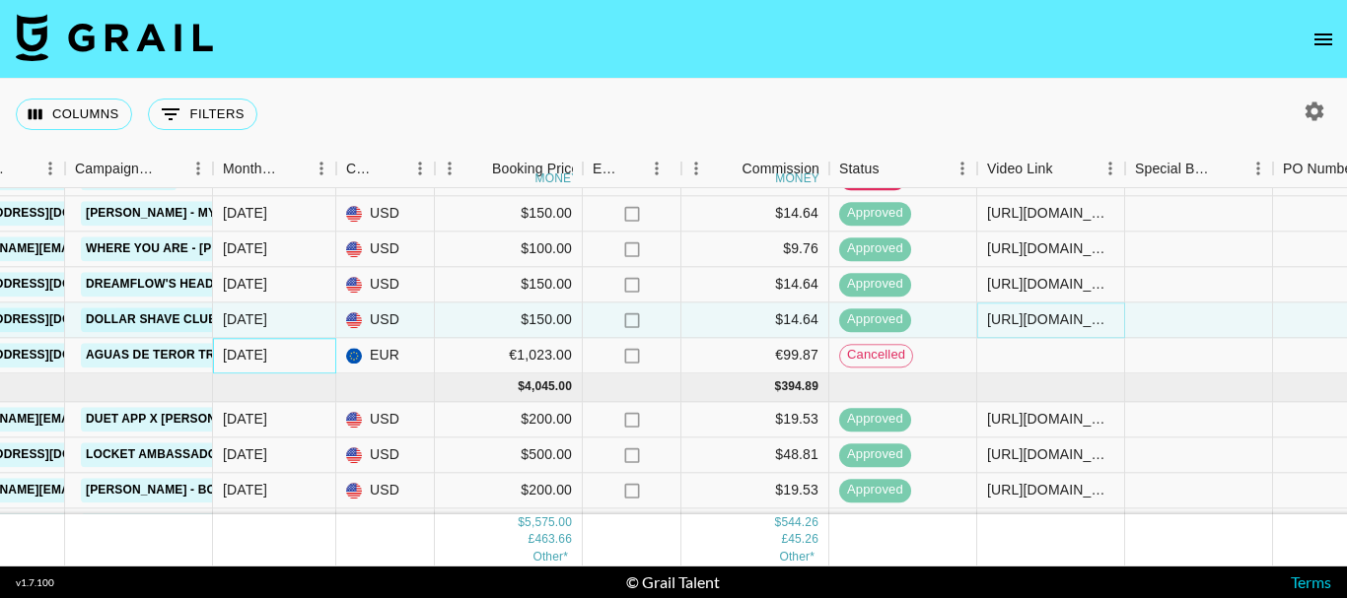
click at [284, 355] on div "[DATE]" at bounding box center [274, 355] width 123 height 35
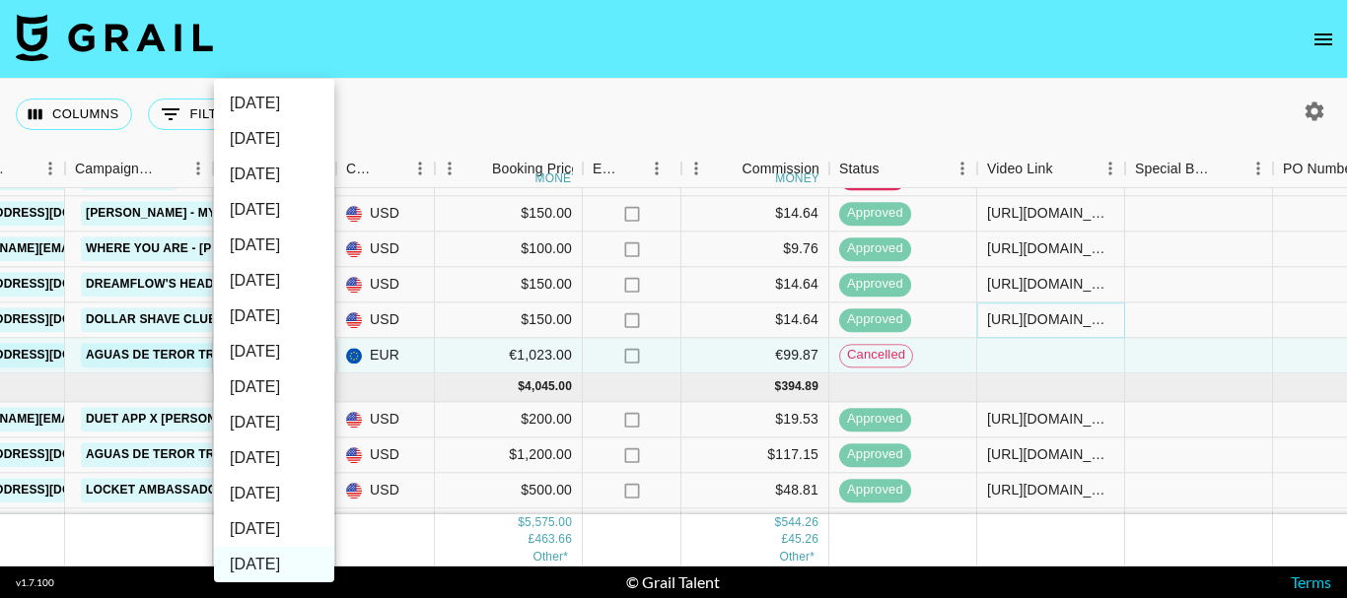
click at [571, 101] on div at bounding box center [673, 299] width 1347 height 598
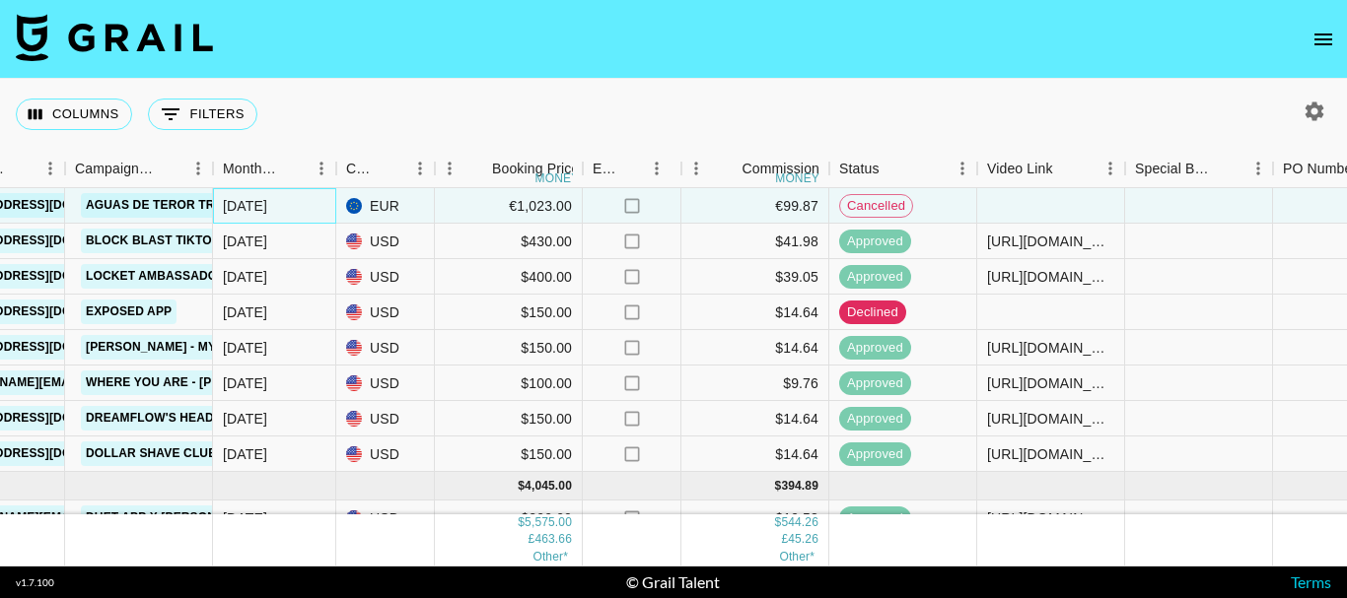
scroll to position [197, 886]
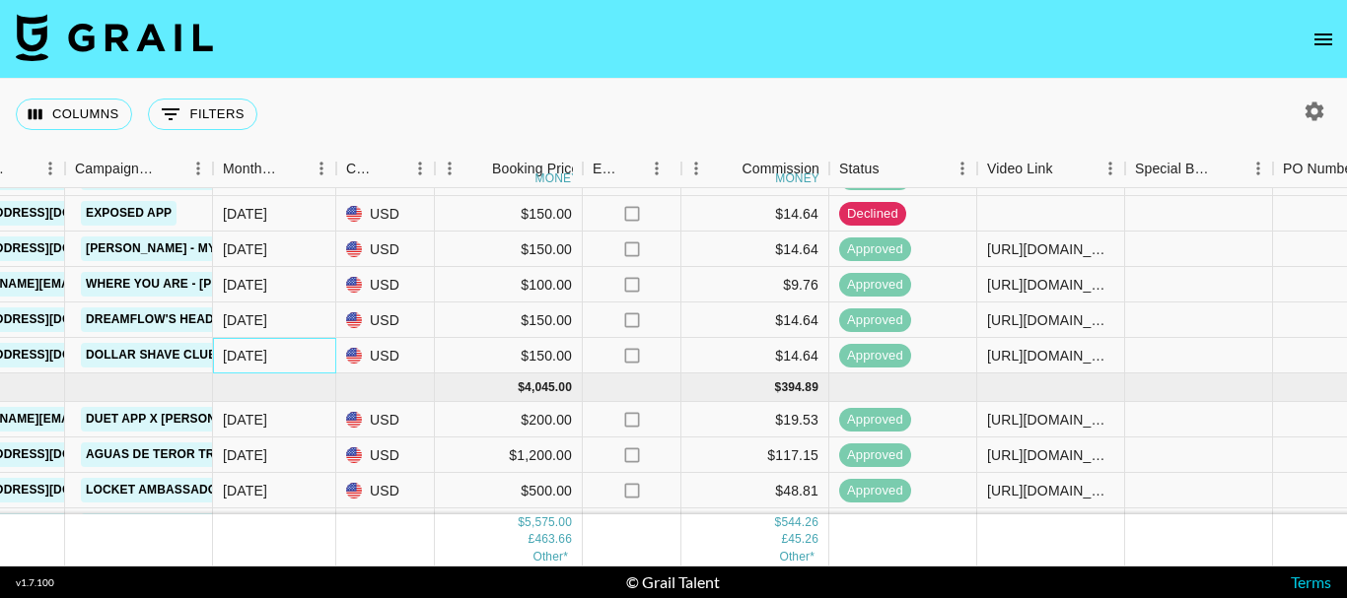
click at [312, 347] on div "[DATE]" at bounding box center [274, 355] width 123 height 35
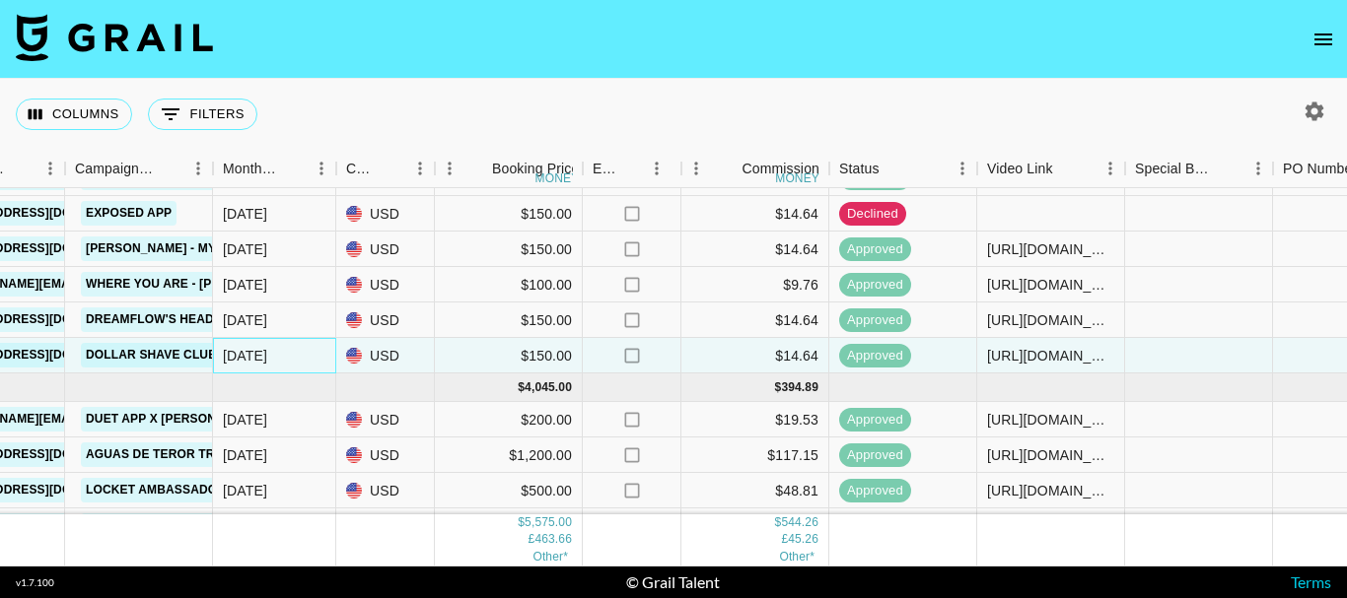
click at [312, 347] on div "[DATE]" at bounding box center [274, 355] width 123 height 35
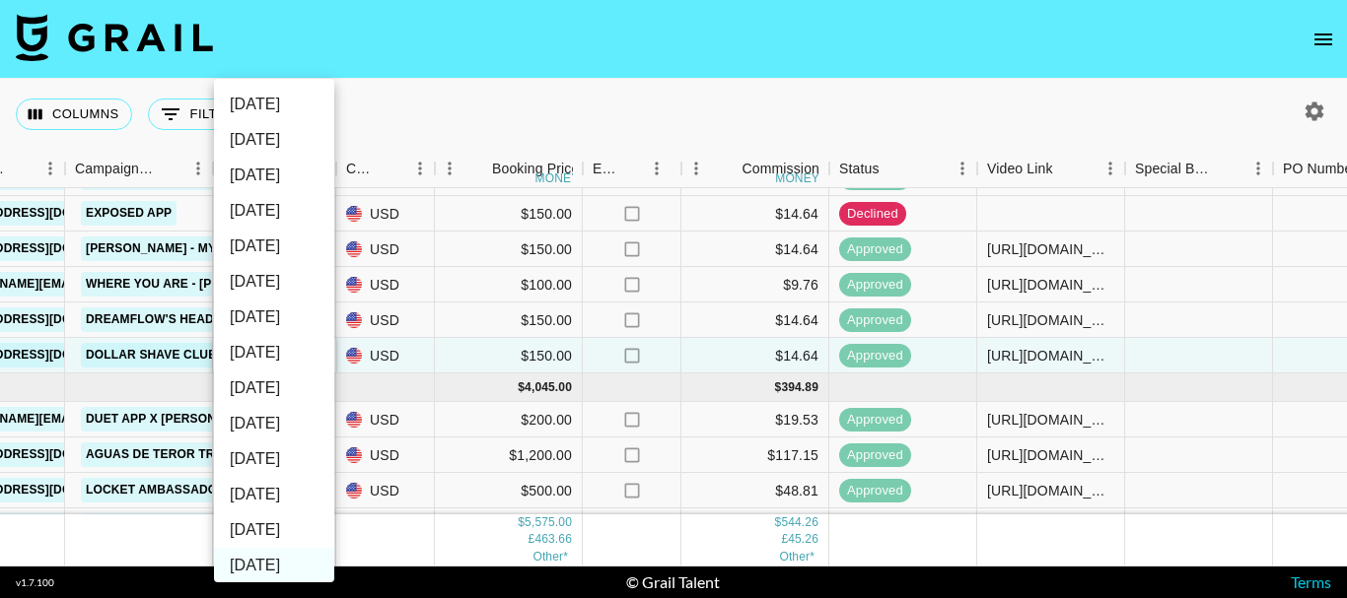
scroll to position [1, 0]
click at [274, 522] on li "[DATE]" at bounding box center [274, 529] width 120 height 35
type input "[DATE]"
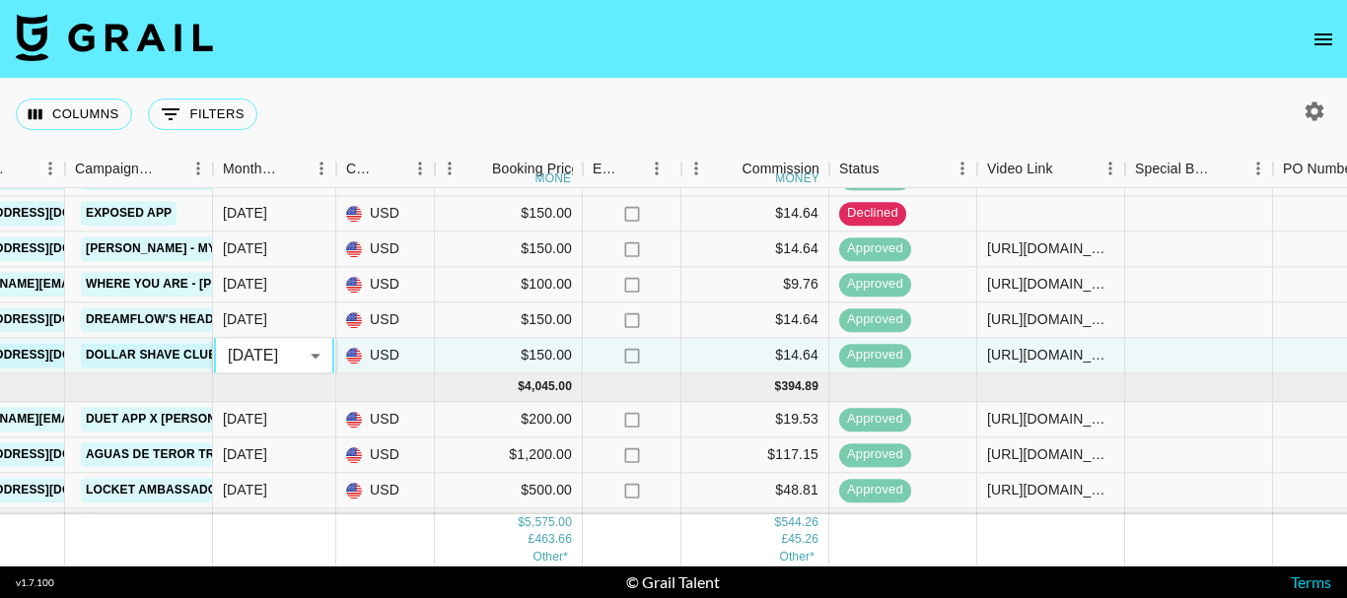
click at [535, 112] on div "Columns 0 Filters + Booking" at bounding box center [673, 114] width 1347 height 71
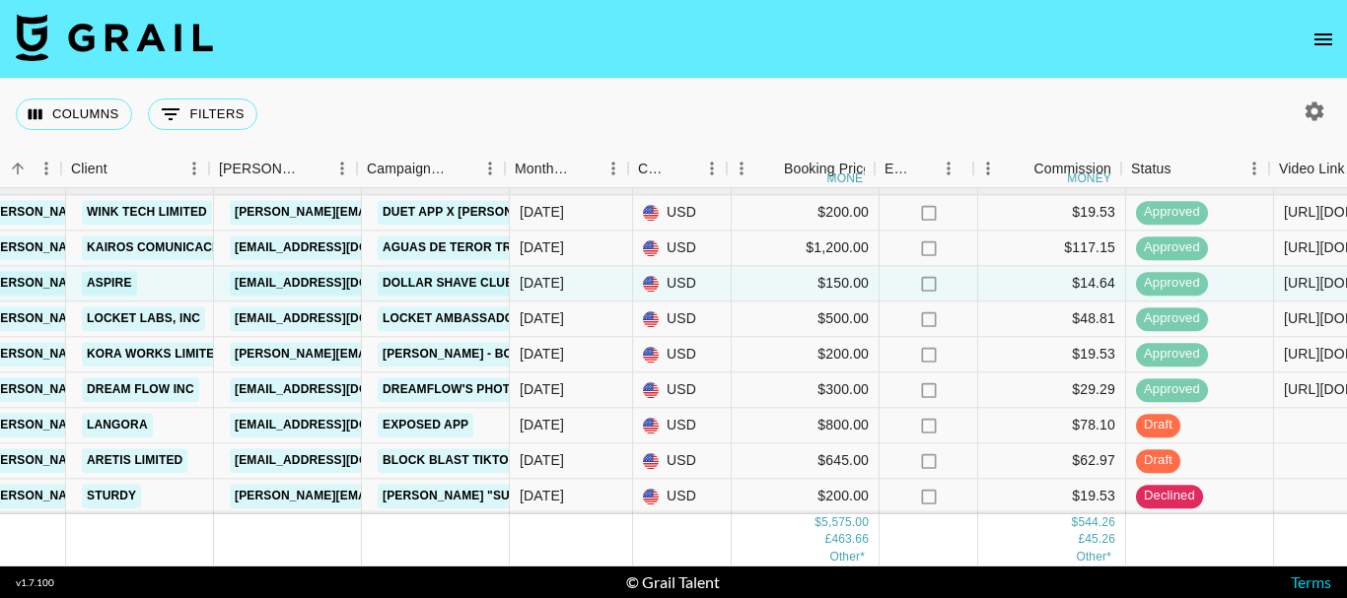
scroll to position [383, 588]
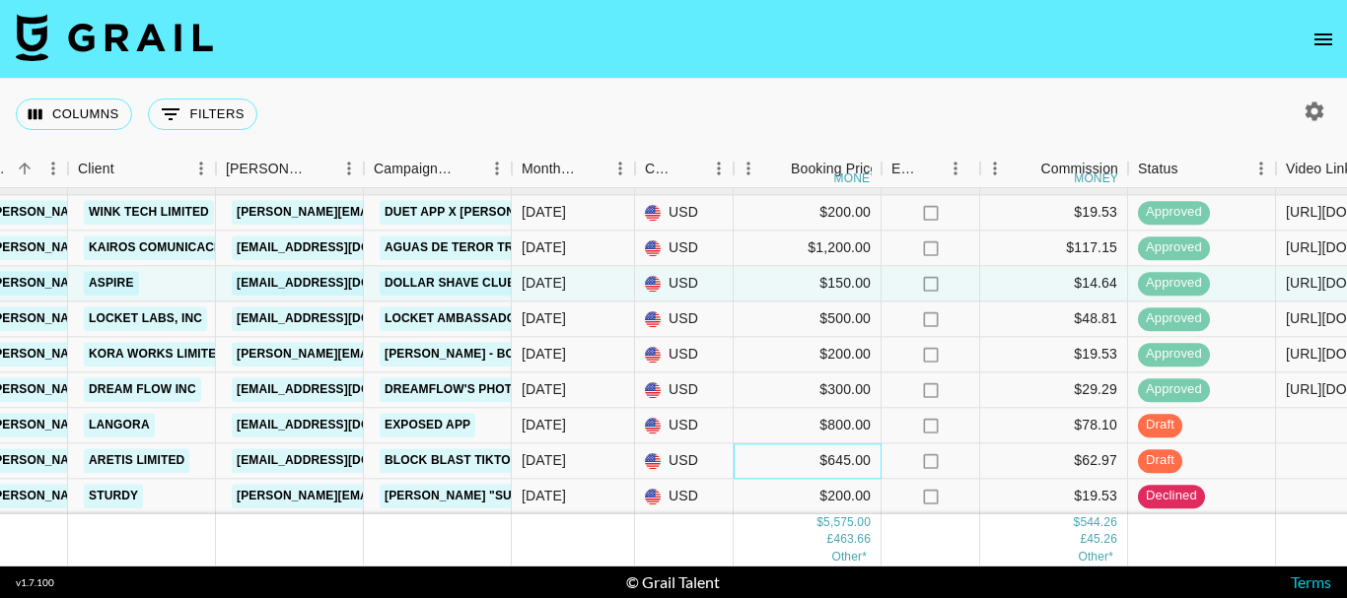
click at [849, 444] on div "$645.00" at bounding box center [807, 461] width 148 height 35
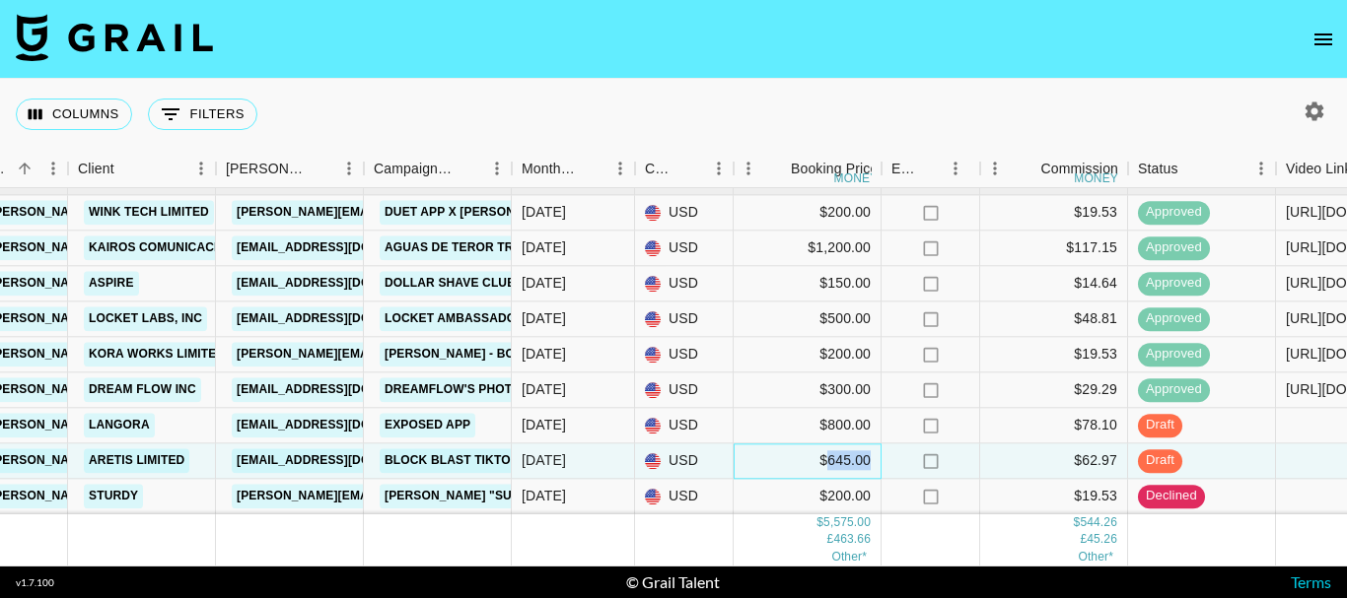
click at [849, 444] on div "$645.00" at bounding box center [807, 461] width 148 height 35
drag, startPoint x: 797, startPoint y: 444, endPoint x: 731, endPoint y: 453, distance: 65.8
click at [731, 453] on div "recnoQkthRiDcspmS [PERSON_NAME].[PERSON_NAME].161 [PERSON_NAME][EMAIL_ADDRESS][…" at bounding box center [1048, 461] width 3273 height 35
click at [774, 453] on input "645" at bounding box center [806, 461] width 145 height 16
click at [768, 453] on input "645" at bounding box center [806, 461] width 145 height 16
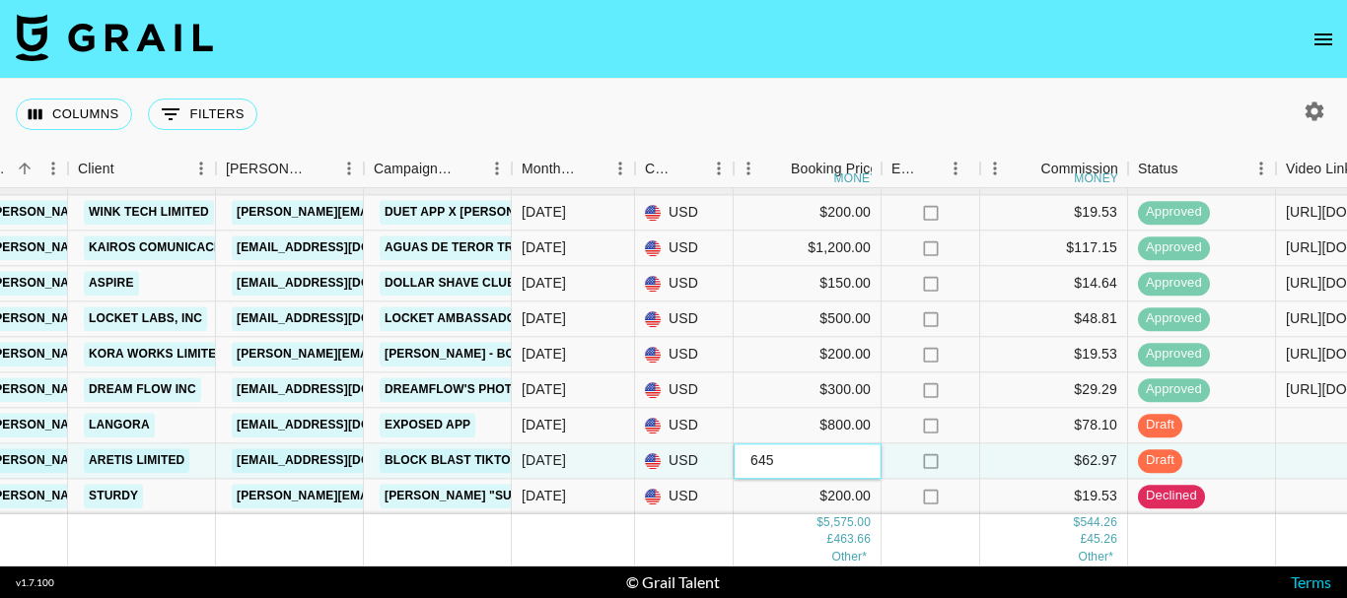
click at [768, 453] on input "645" at bounding box center [806, 461] width 145 height 16
type input "344"
click at [882, 106] on div "Columns 0 Filters + Booking" at bounding box center [673, 114] width 1347 height 71
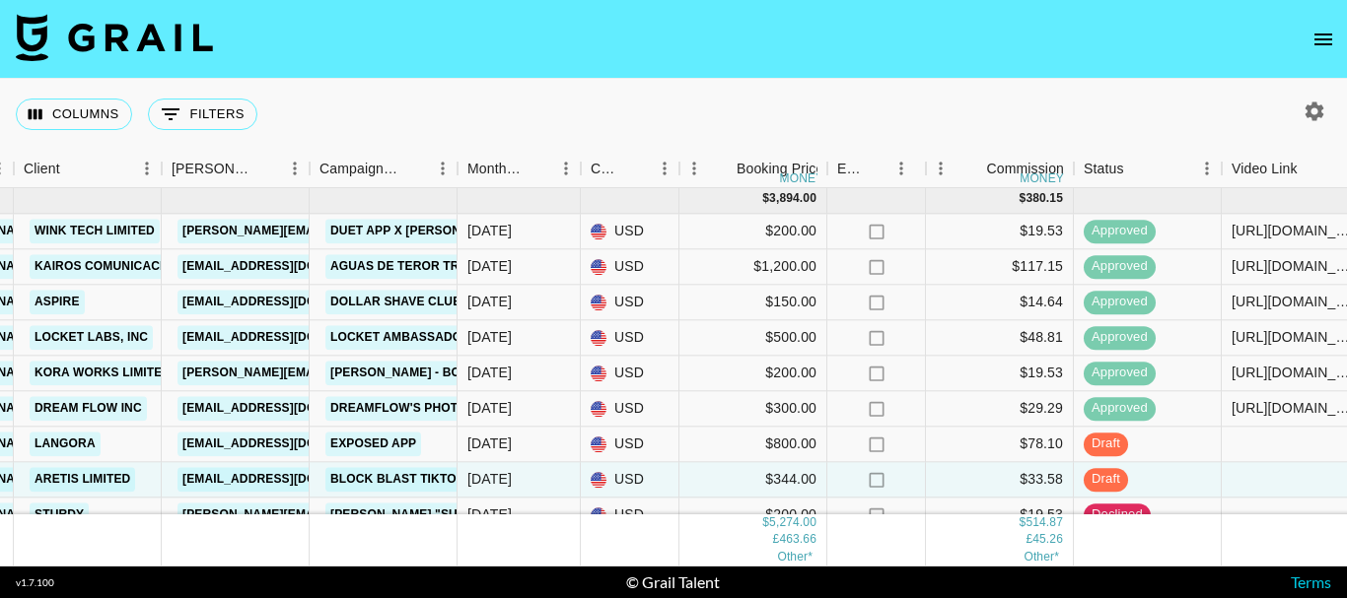
scroll to position [383, 642]
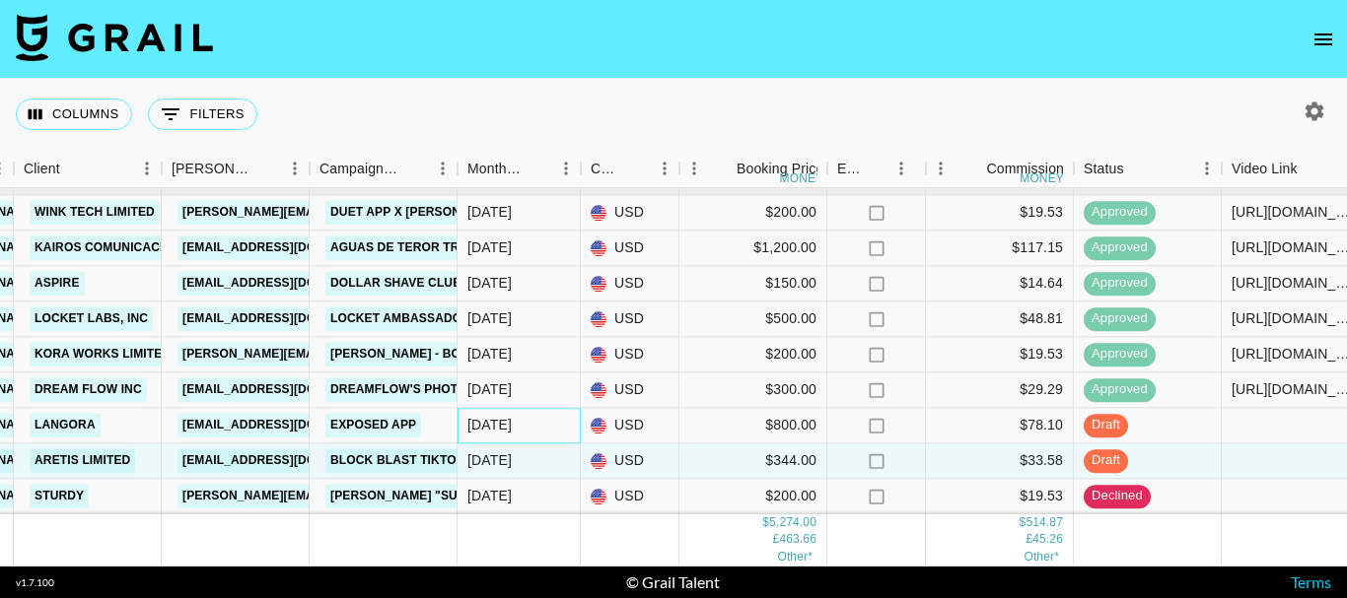
click at [552, 421] on div "[DATE]" at bounding box center [518, 425] width 123 height 35
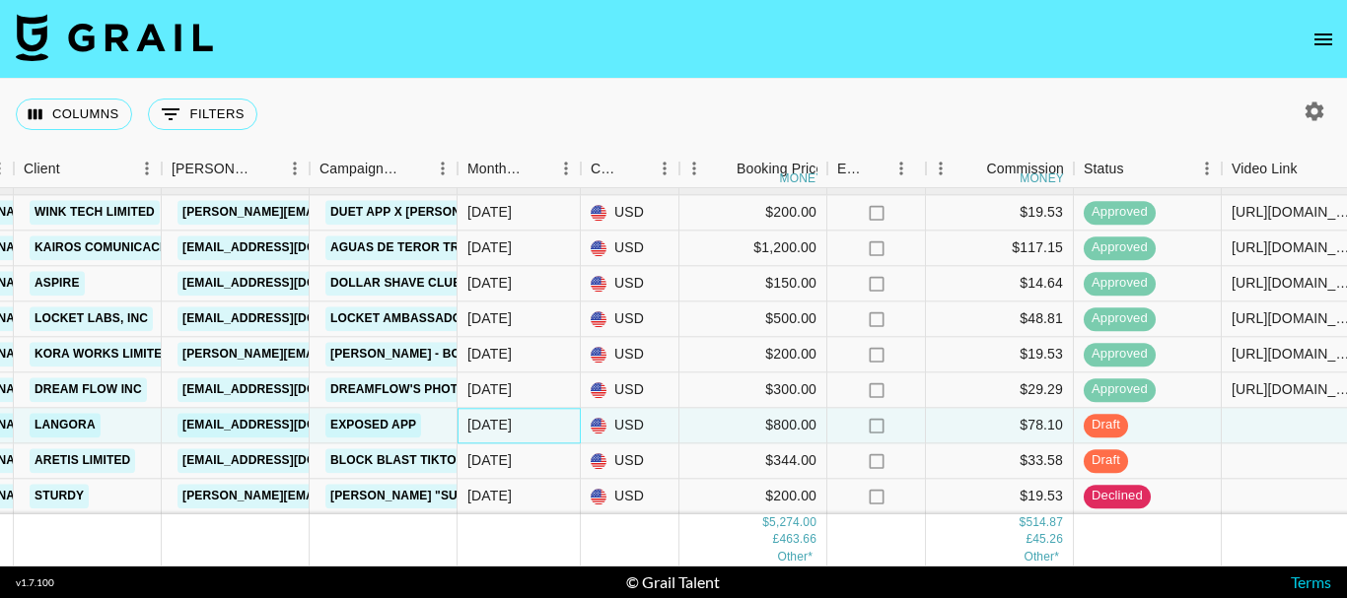
click at [552, 421] on div "[DATE]" at bounding box center [518, 425] width 123 height 35
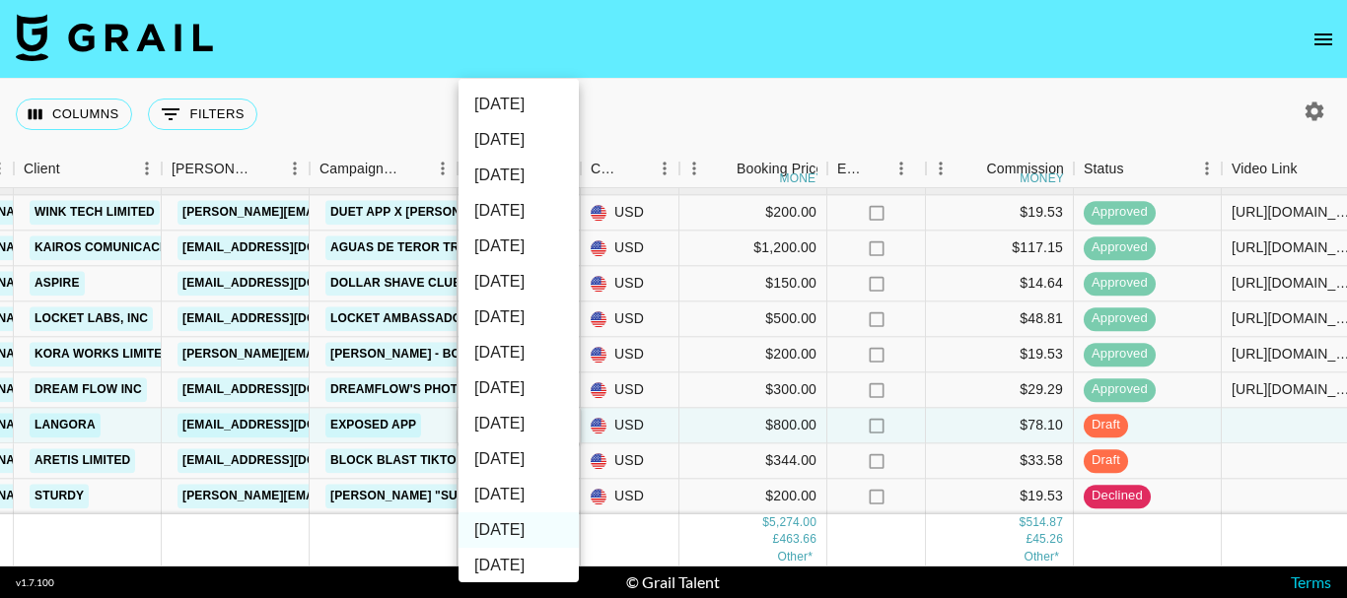
click at [512, 493] on li "[DATE]" at bounding box center [518, 494] width 120 height 35
type input "[DATE]"
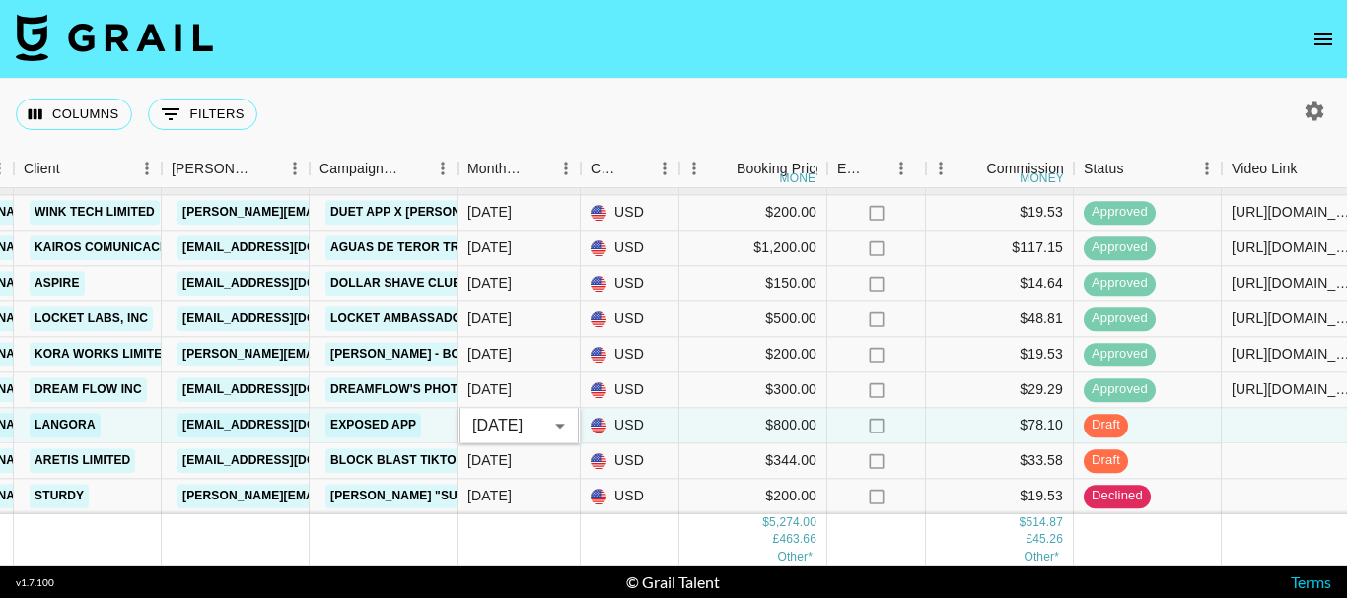
click at [789, 94] on div "Columns 0 Filters + Booking" at bounding box center [673, 114] width 1347 height 71
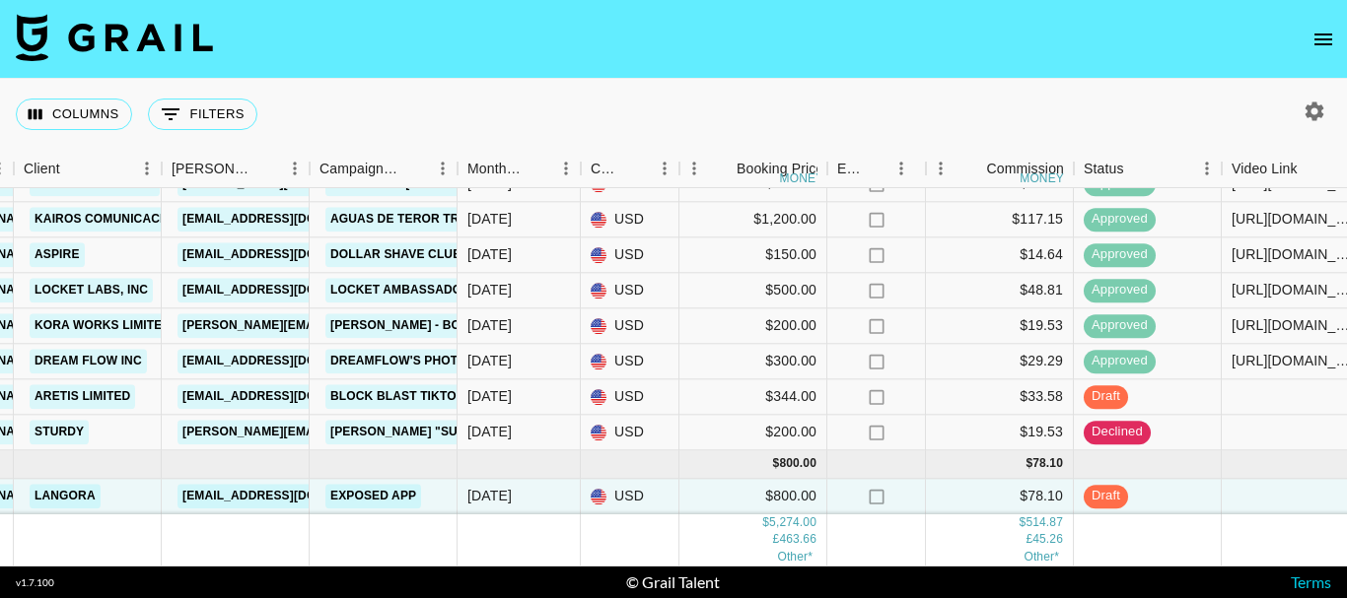
scroll to position [313, 642]
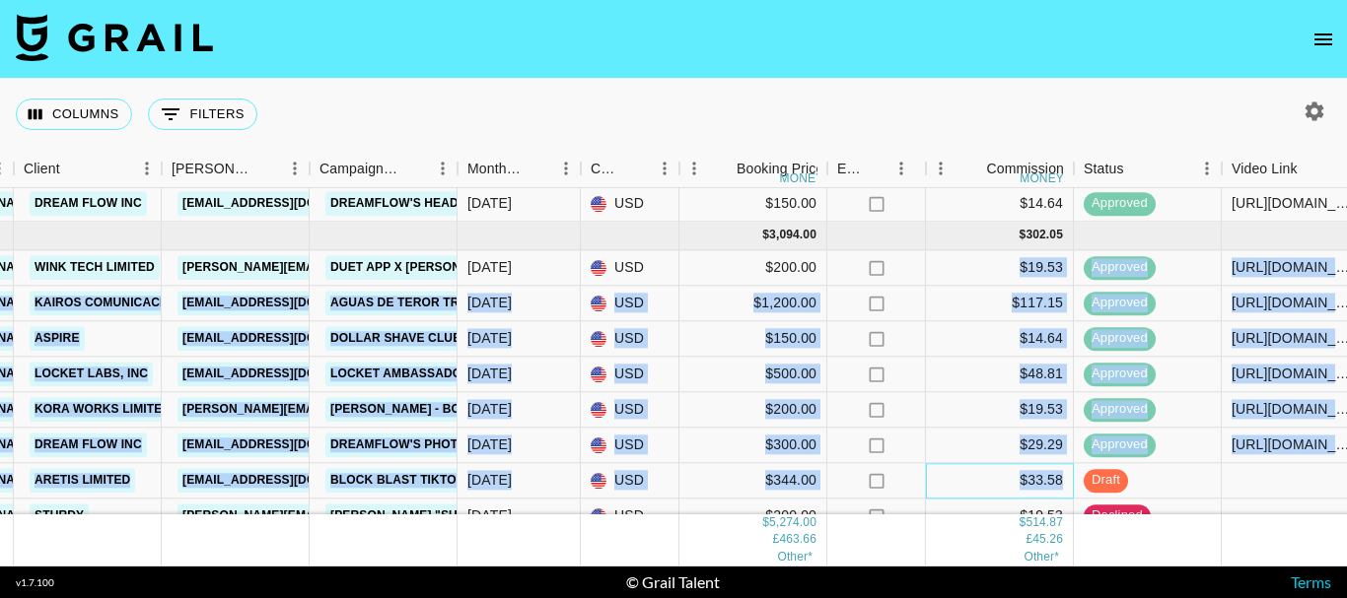
drag, startPoint x: 1066, startPoint y: 479, endPoint x: 1015, endPoint y: 266, distance: 218.8
click at [1015, 266] on div "recR7YR2JfjdWTBpT [PERSON_NAME].[PERSON_NAME].161 [PERSON_NAME][EMAIL_ADDRESS][…" at bounding box center [994, 356] width 3273 height 483
copy div "$62.56 loremips dolor://sit.ametco.adi/@elits.doeiu.723/tempo/15628030531672766…"
click at [992, 265] on div "$19.53" at bounding box center [1000, 267] width 148 height 35
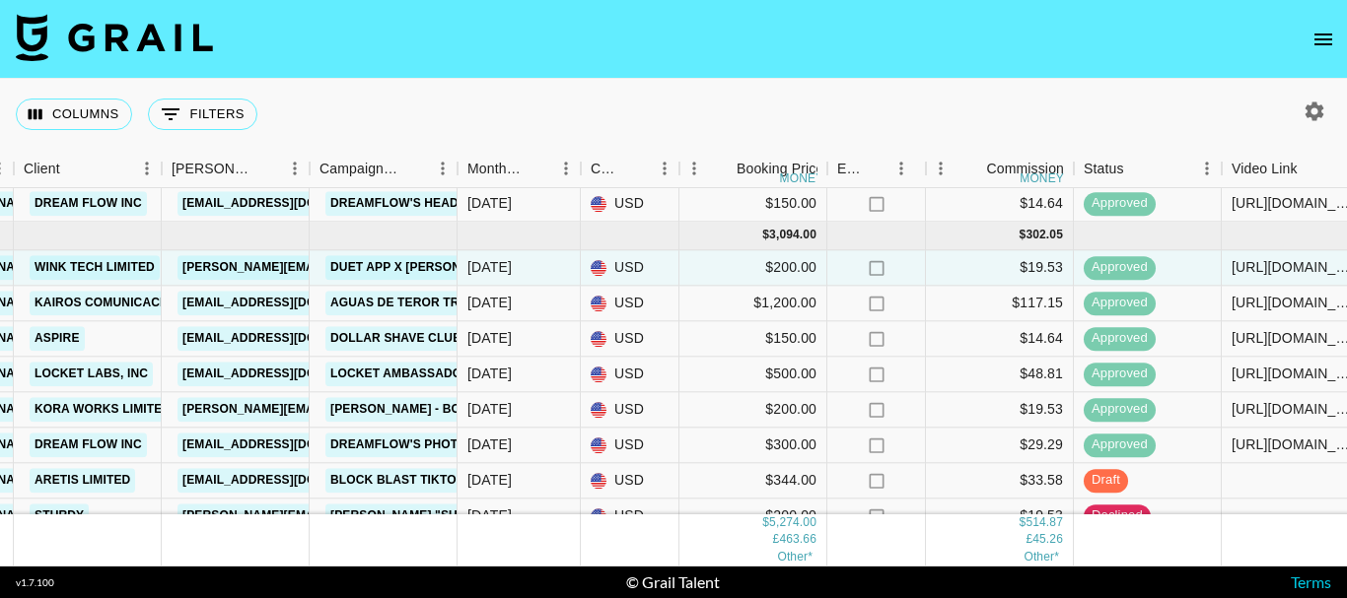
click at [1193, 95] on div "Columns 0 Filters + Booking" at bounding box center [673, 114] width 1347 height 71
drag, startPoint x: 1019, startPoint y: 270, endPoint x: 1070, endPoint y: 265, distance: 50.5
click at [1070, 265] on div "$19.53" at bounding box center [1000, 267] width 148 height 35
copy div "$19.53"
drag, startPoint x: 1002, startPoint y: 302, endPoint x: 1091, endPoint y: 299, distance: 89.8
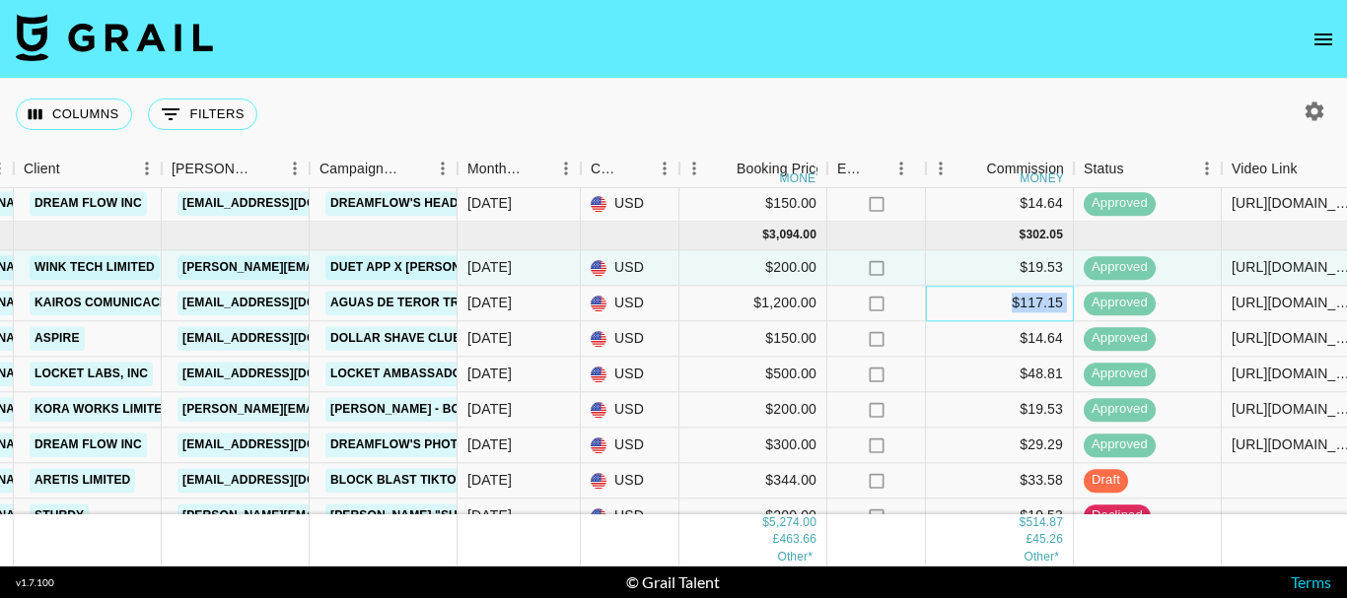
click at [1091, 299] on div "reckjD9FD40n1oW1t royalkmpa [PERSON_NAME][EMAIL_ADDRESS][PERSON_NAME][DOMAIN_NA…" at bounding box center [994, 303] width 3273 height 35
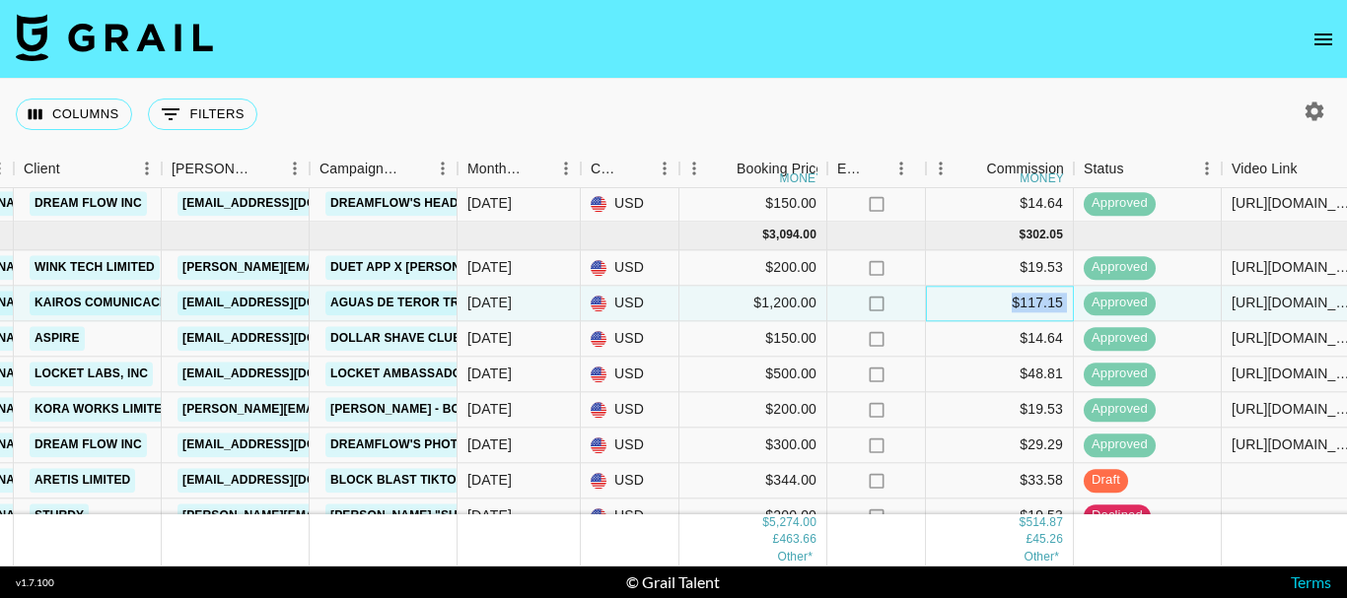
copy div "$117.15"
drag, startPoint x: 1015, startPoint y: 334, endPoint x: 1064, endPoint y: 338, distance: 48.5
click at [1064, 338] on div "$14.64" at bounding box center [1000, 338] width 148 height 35
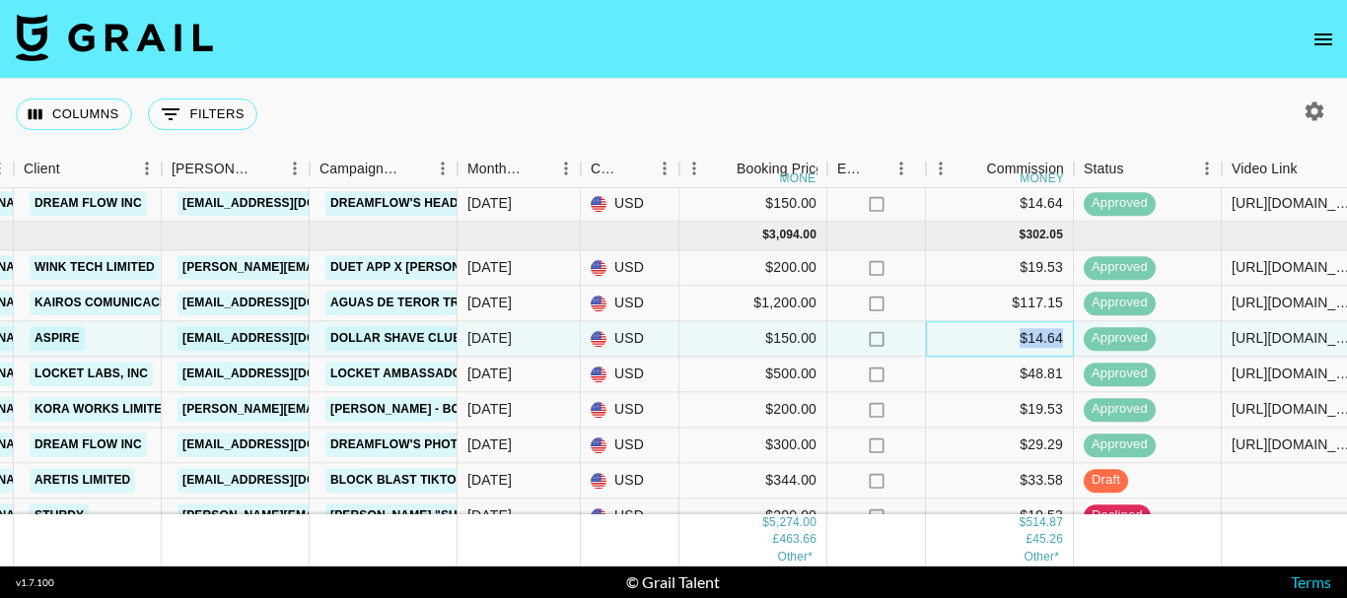
copy div "$14.64"
drag, startPoint x: 1020, startPoint y: 368, endPoint x: 1066, endPoint y: 377, distance: 46.2
click at [1066, 377] on div "$48.81" at bounding box center [1000, 374] width 148 height 35
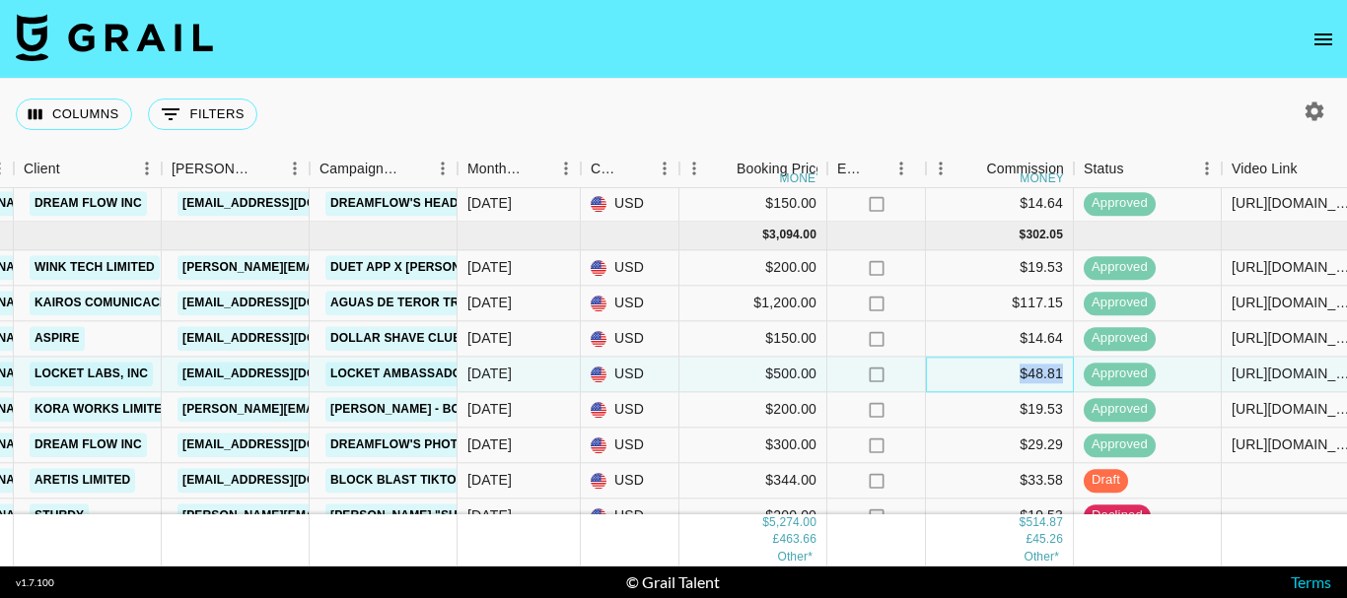
copy div "$48.81"
drag, startPoint x: 1023, startPoint y: 399, endPoint x: 1066, endPoint y: 416, distance: 45.6
click at [1066, 416] on div "$19.53" at bounding box center [1000, 409] width 148 height 35
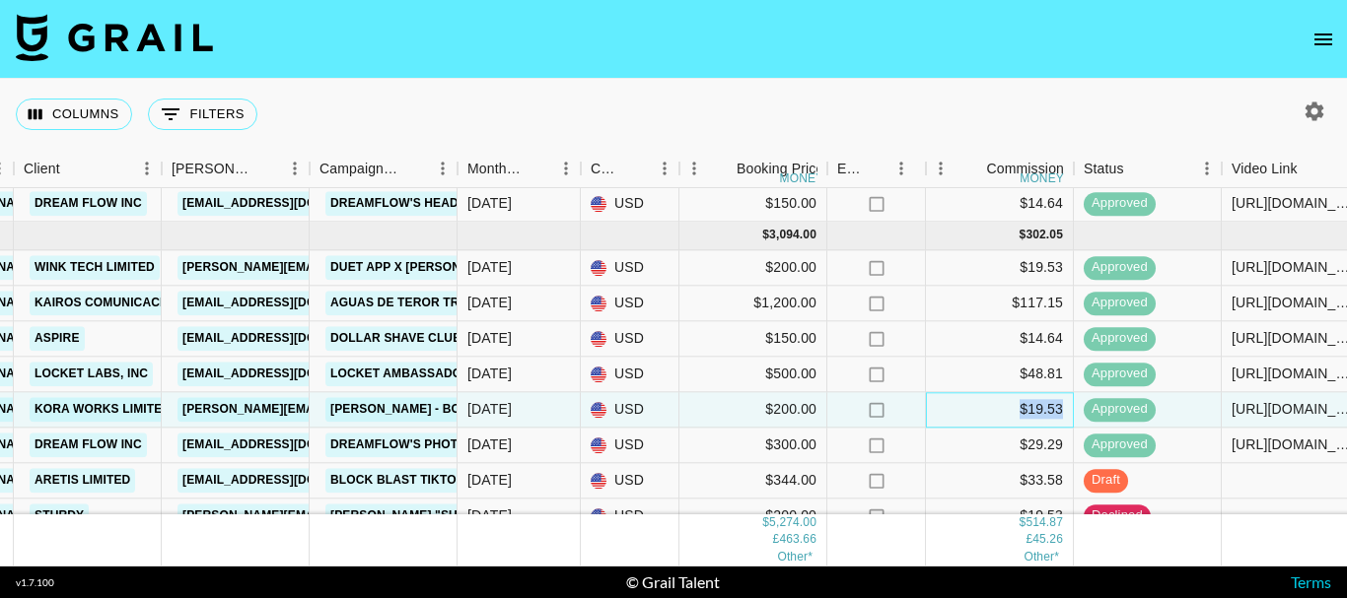
copy div "$19.53"
drag, startPoint x: 1029, startPoint y: 442, endPoint x: 1072, endPoint y: 443, distance: 42.4
click at [1072, 443] on div "$29.29" at bounding box center [1000, 445] width 148 height 35
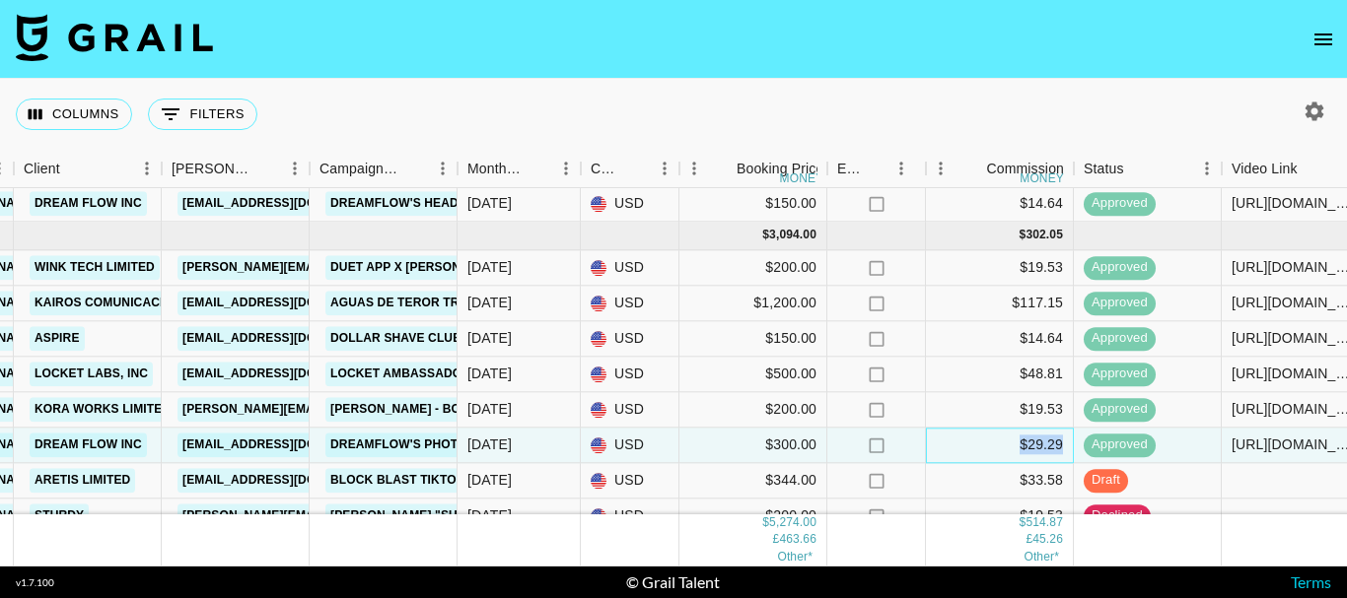
copy div "$29.29"
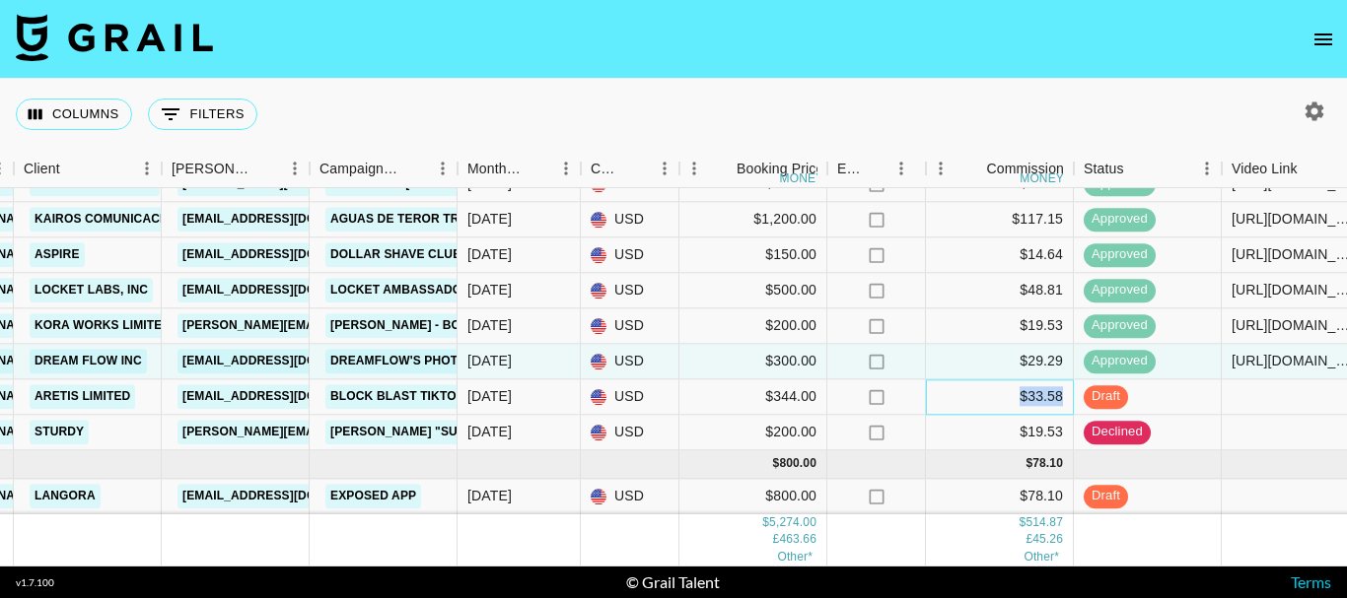
drag, startPoint x: 1015, startPoint y: 379, endPoint x: 1066, endPoint y: 387, distance: 51.1
click at [1066, 387] on div "$33.58" at bounding box center [1000, 397] width 148 height 35
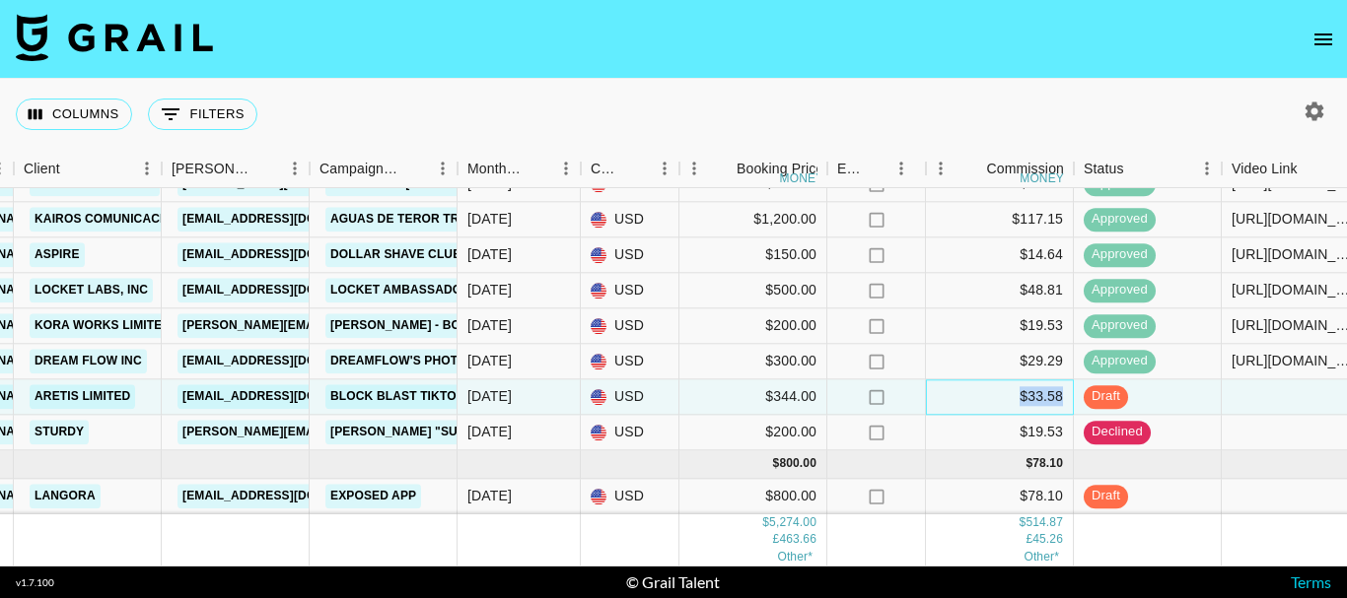
copy div "$33.58"
click at [1247, 420] on div at bounding box center [1295, 432] width 148 height 35
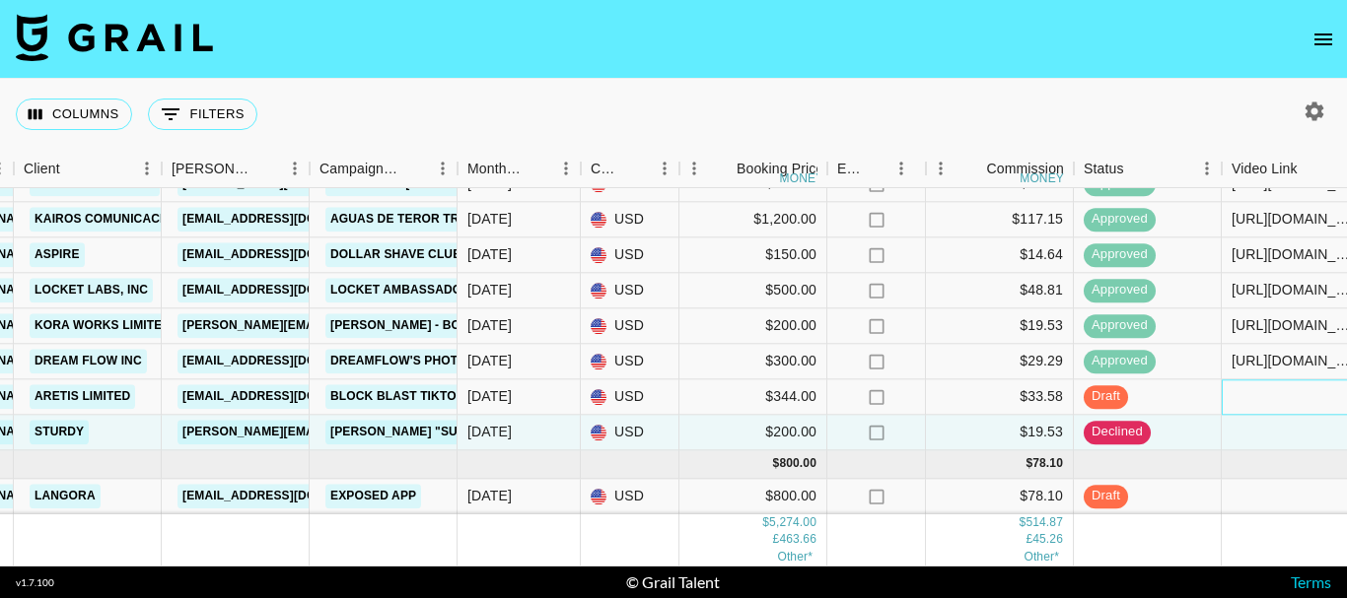
click at [1300, 380] on div at bounding box center [1295, 397] width 148 height 35
